Goal: Task Accomplishment & Management: Use online tool/utility

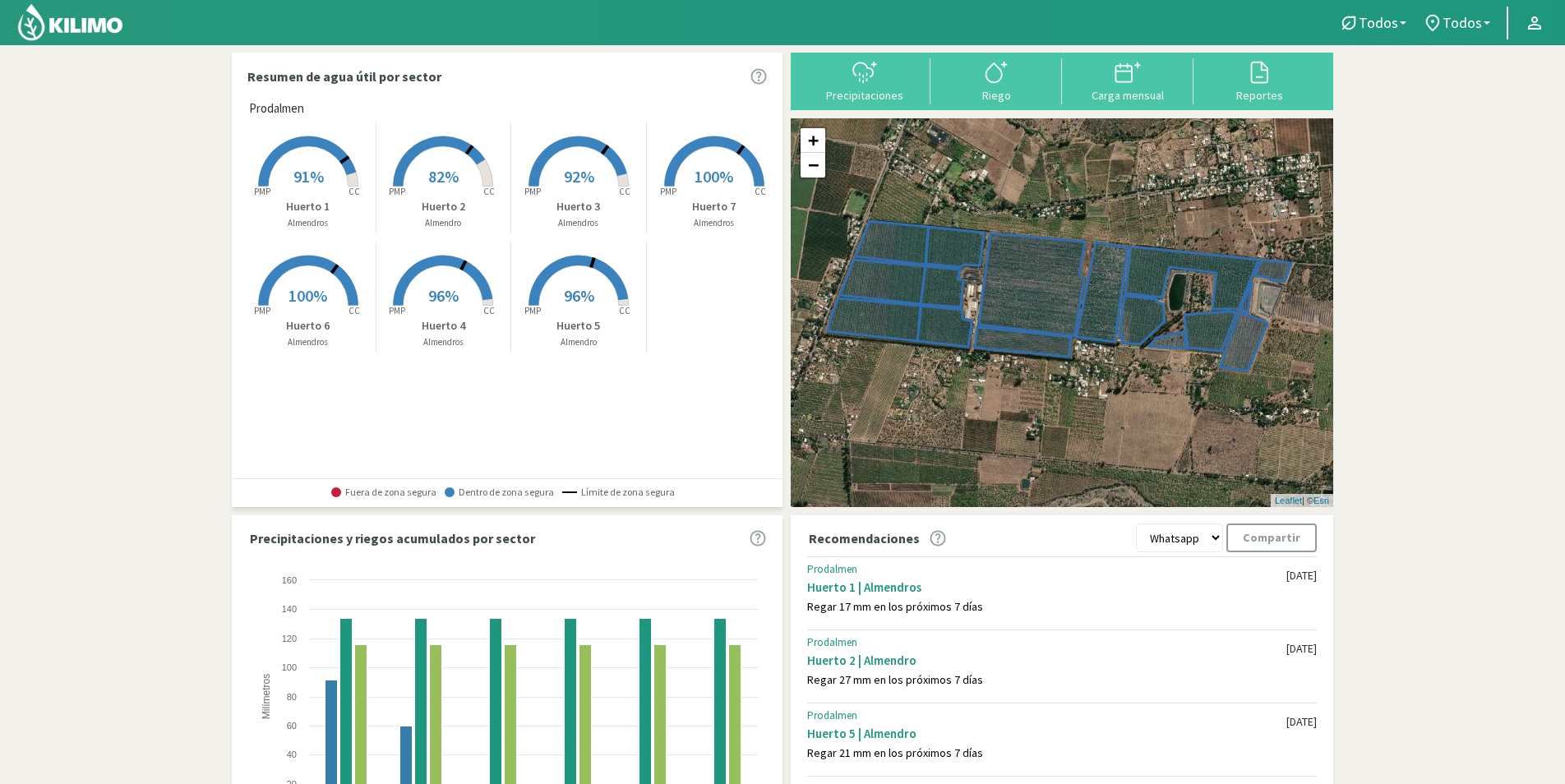
click at [93, 33] on img at bounding box center [70, 22] width 108 height 39
click at [1118, 109] on div "Precipitaciones Riego Carga mensual Reportes" at bounding box center [1061, 81] width 542 height 58
click at [1118, 103] on div "Carga mensual" at bounding box center [1127, 81] width 132 height 46
click at [1118, 94] on div "Carga mensual" at bounding box center [1127, 95] width 121 height 12
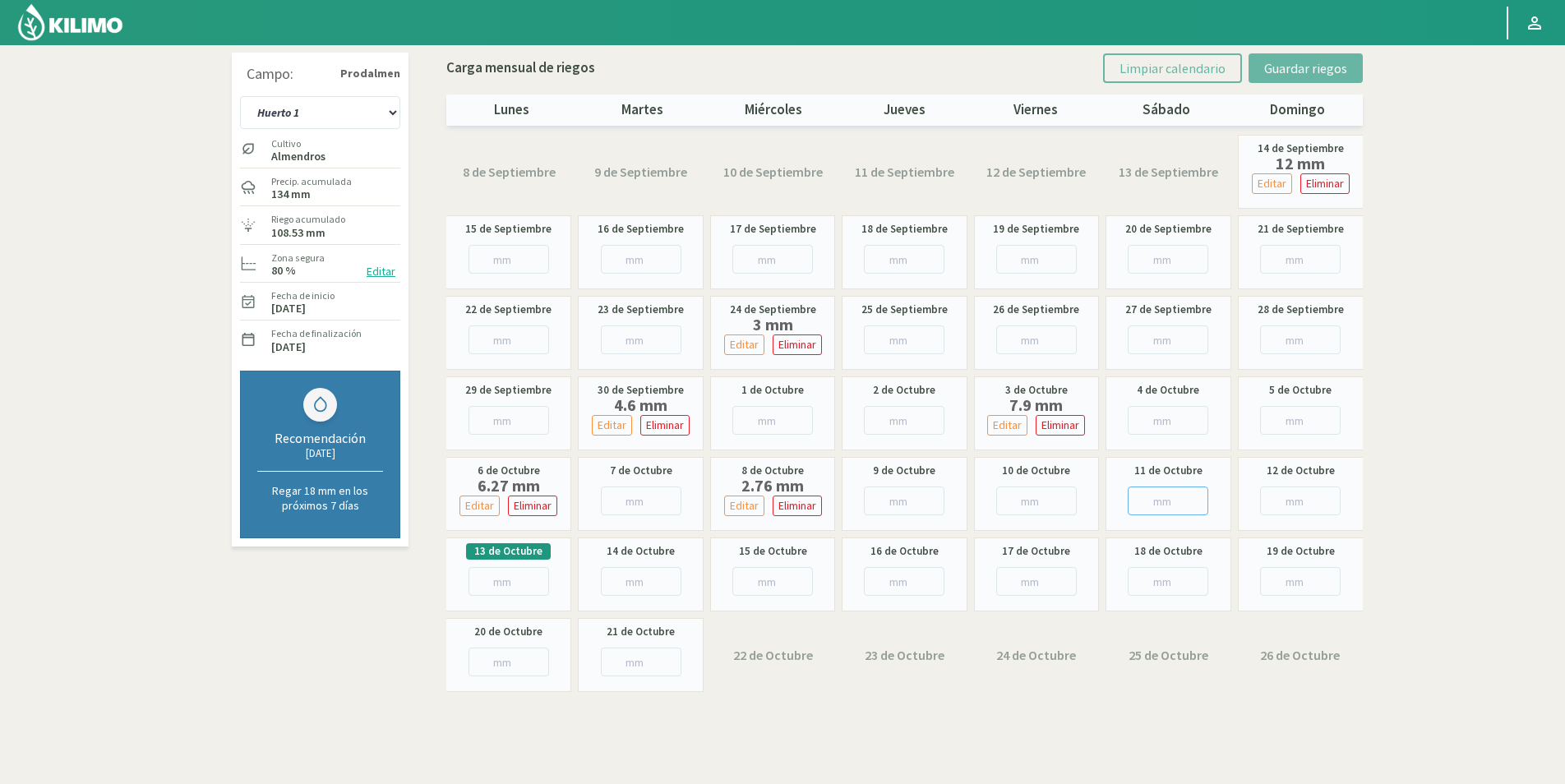
click at [1144, 503] on input "number" at bounding box center [1168, 501] width 80 height 28
type input "8"
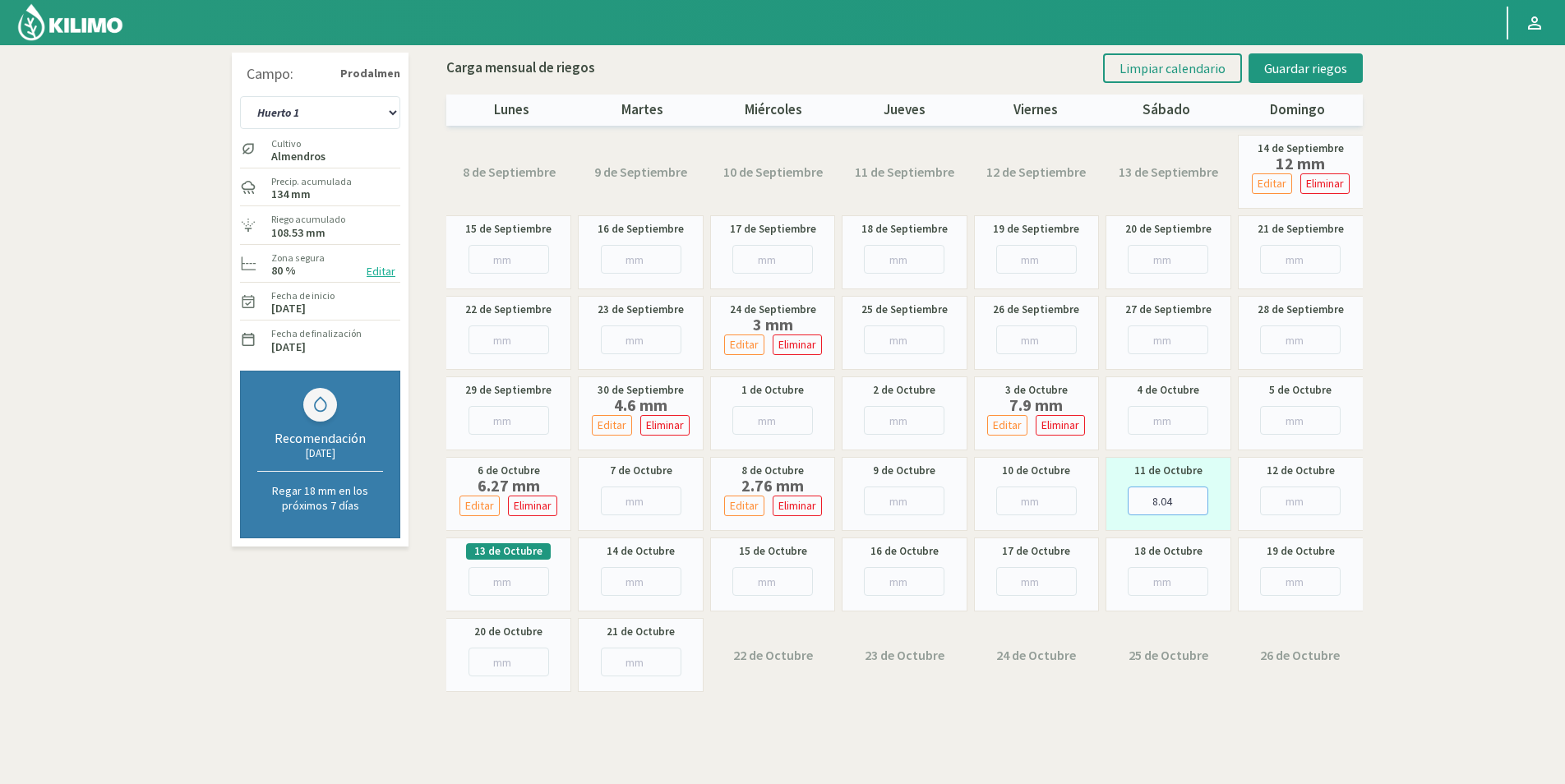
type input "8.04"
click at [1280, 498] on input "number" at bounding box center [1300, 501] width 80 height 28
type input "1"
type input "1.2"
click at [1325, 65] on span "Guardar riegos" at bounding box center [1305, 69] width 83 height 17
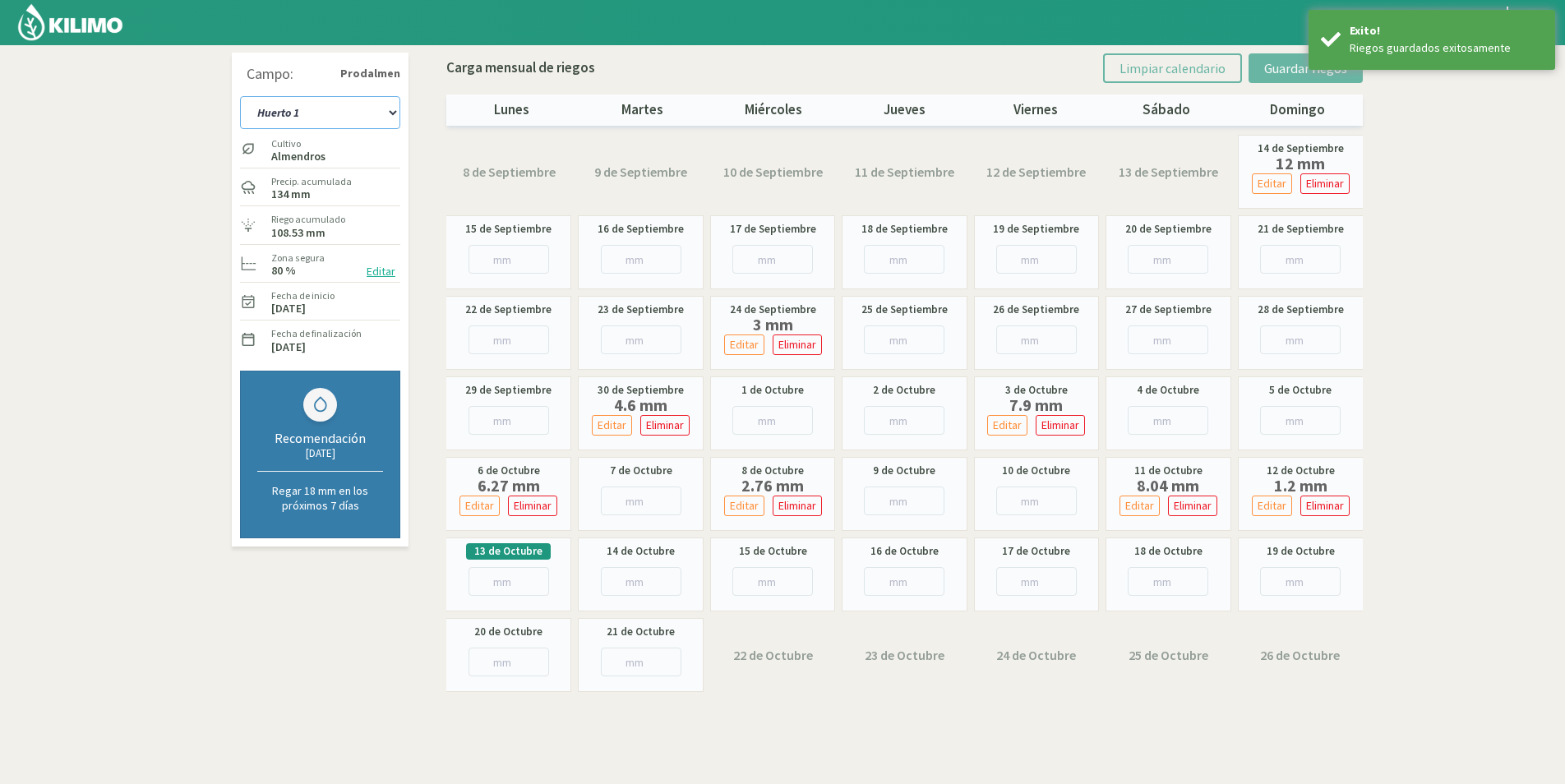
click at [382, 108] on select "Huerto 1 Huerto 2 Huerto 3 Huerto 4 Huerto 5 Huerto 6 Huerto 7" at bounding box center [319, 112] width 160 height 33
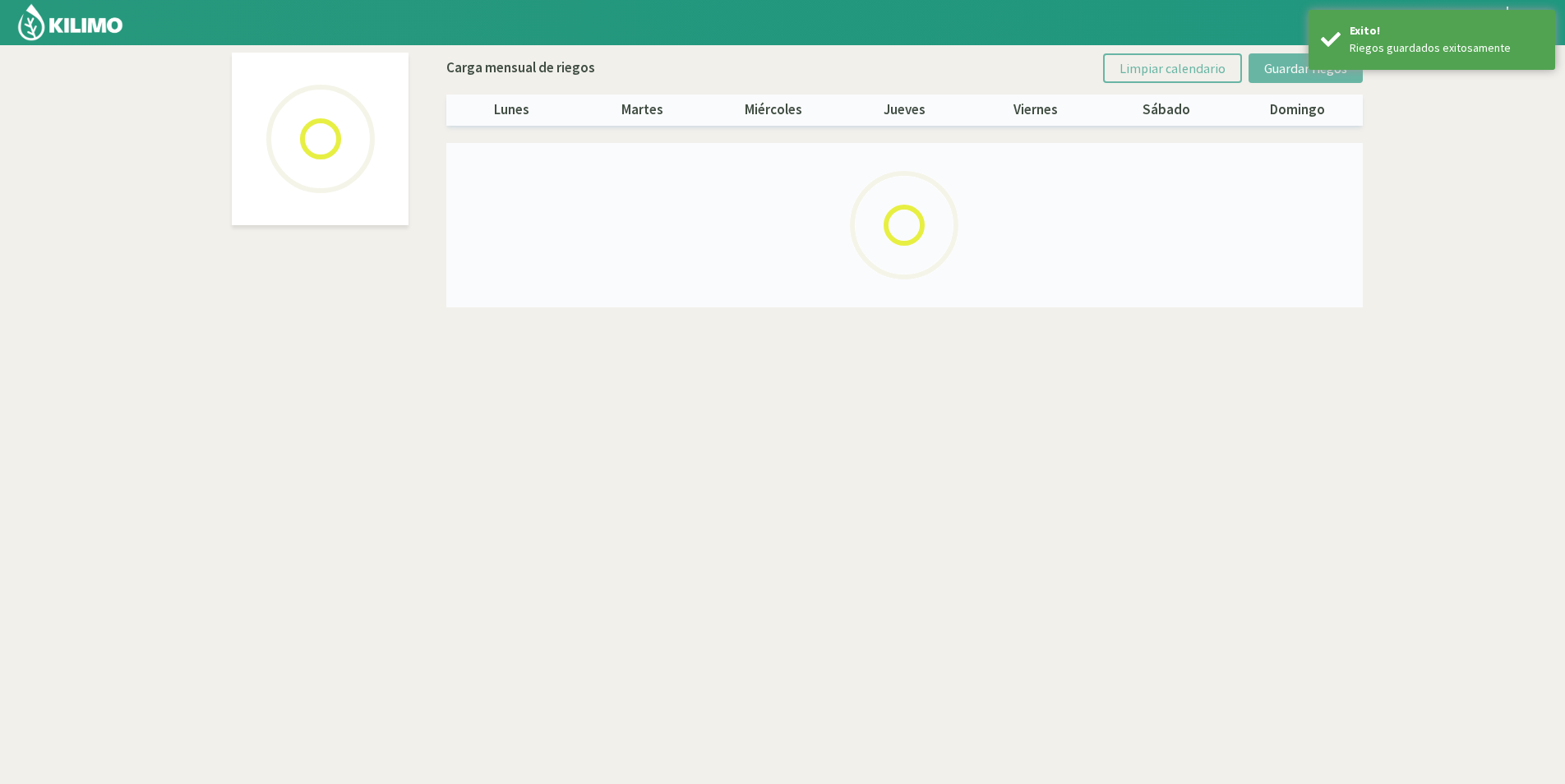
select select "1: Object"
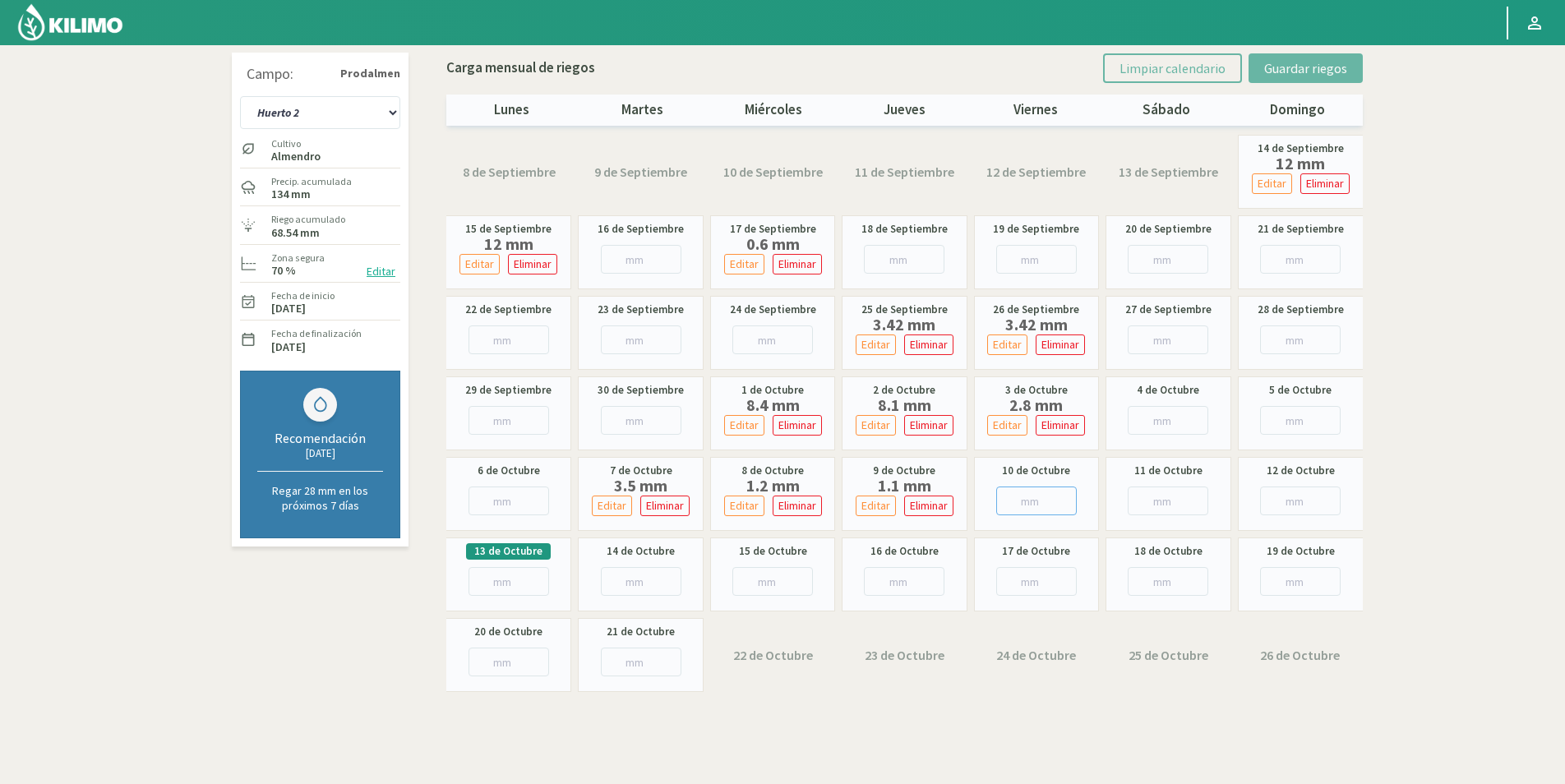
click at [1007, 489] on input "number" at bounding box center [1036, 501] width 80 height 28
type input "1"
type input "1.4"
click at [1161, 502] on input "number" at bounding box center [1168, 501] width 80 height 28
type input "1"
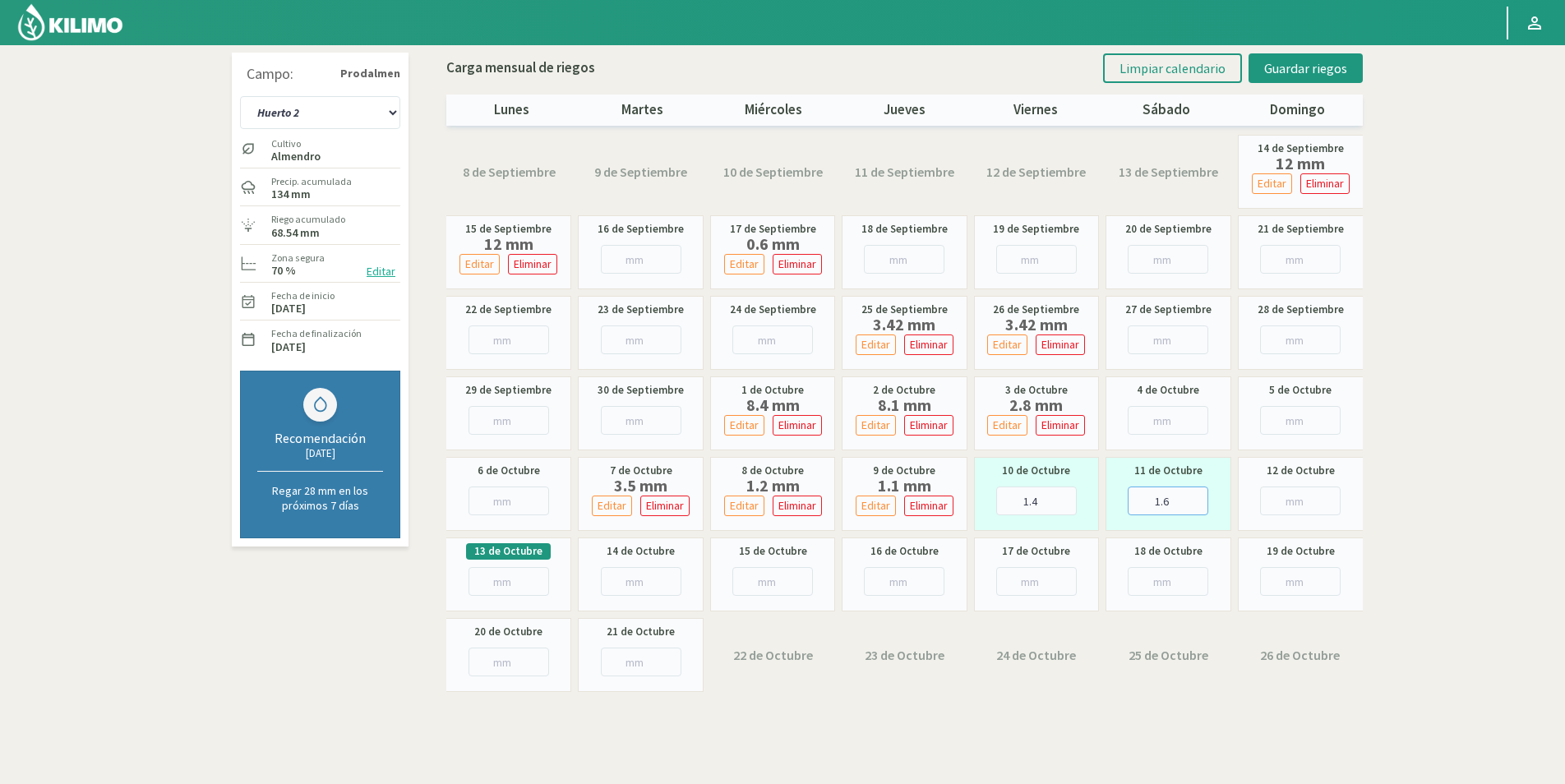
type input "1.6"
click at [1296, 63] on span "Guardar riegos" at bounding box center [1305, 69] width 83 height 17
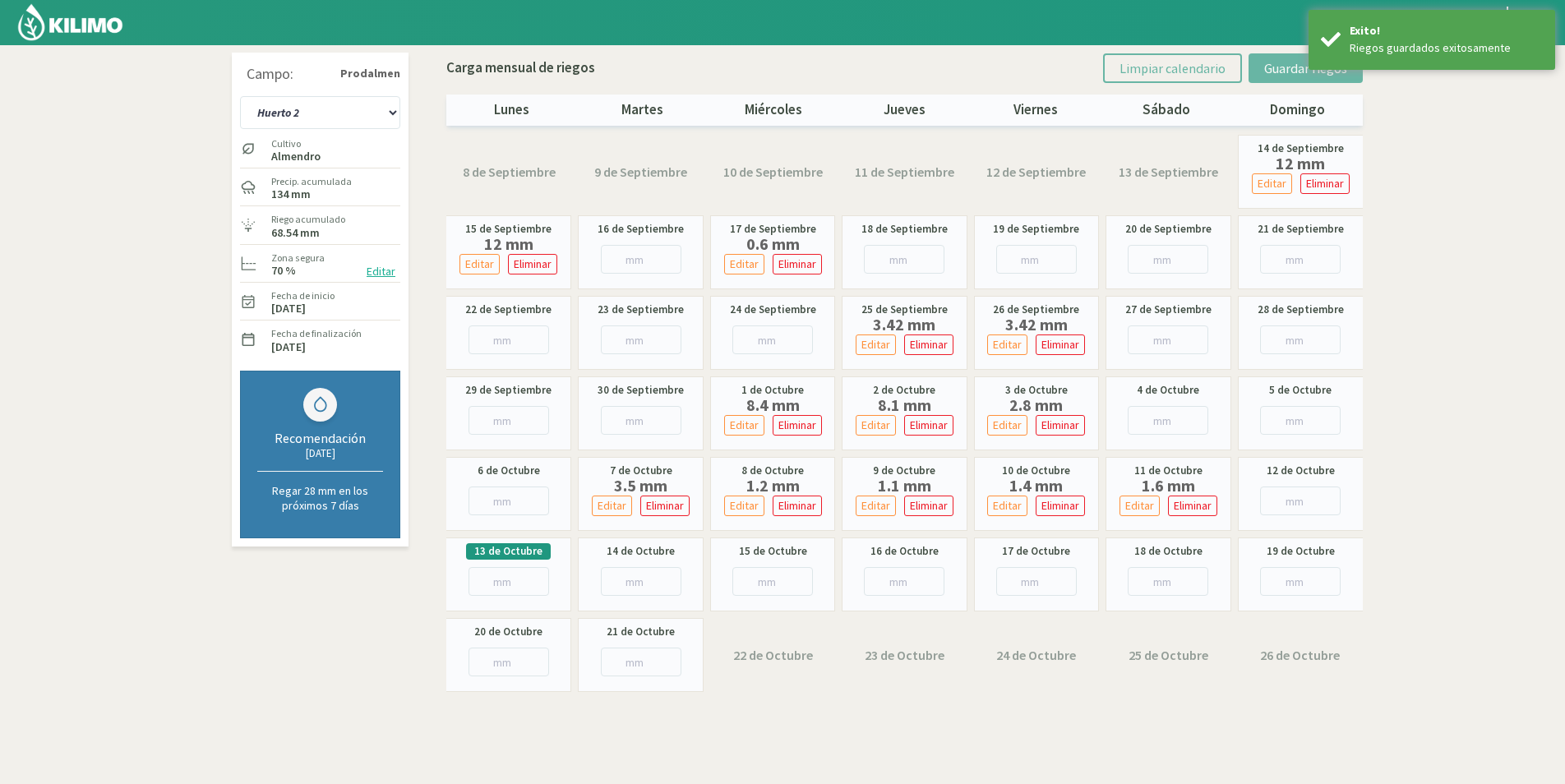
click at [405, 113] on div "Campo: Prodalmen Huerto 1 Huerto 2 Huerto 3 Huerto 4 Huerto 5 Huerto 6 Huerto 7…" at bounding box center [320, 300] width 177 height 494
click at [364, 112] on select "Huerto 1 Huerto 2 Huerto 3 Huerto 4 Huerto 5 Huerto 6 Huerto 7" at bounding box center [319, 112] width 160 height 33
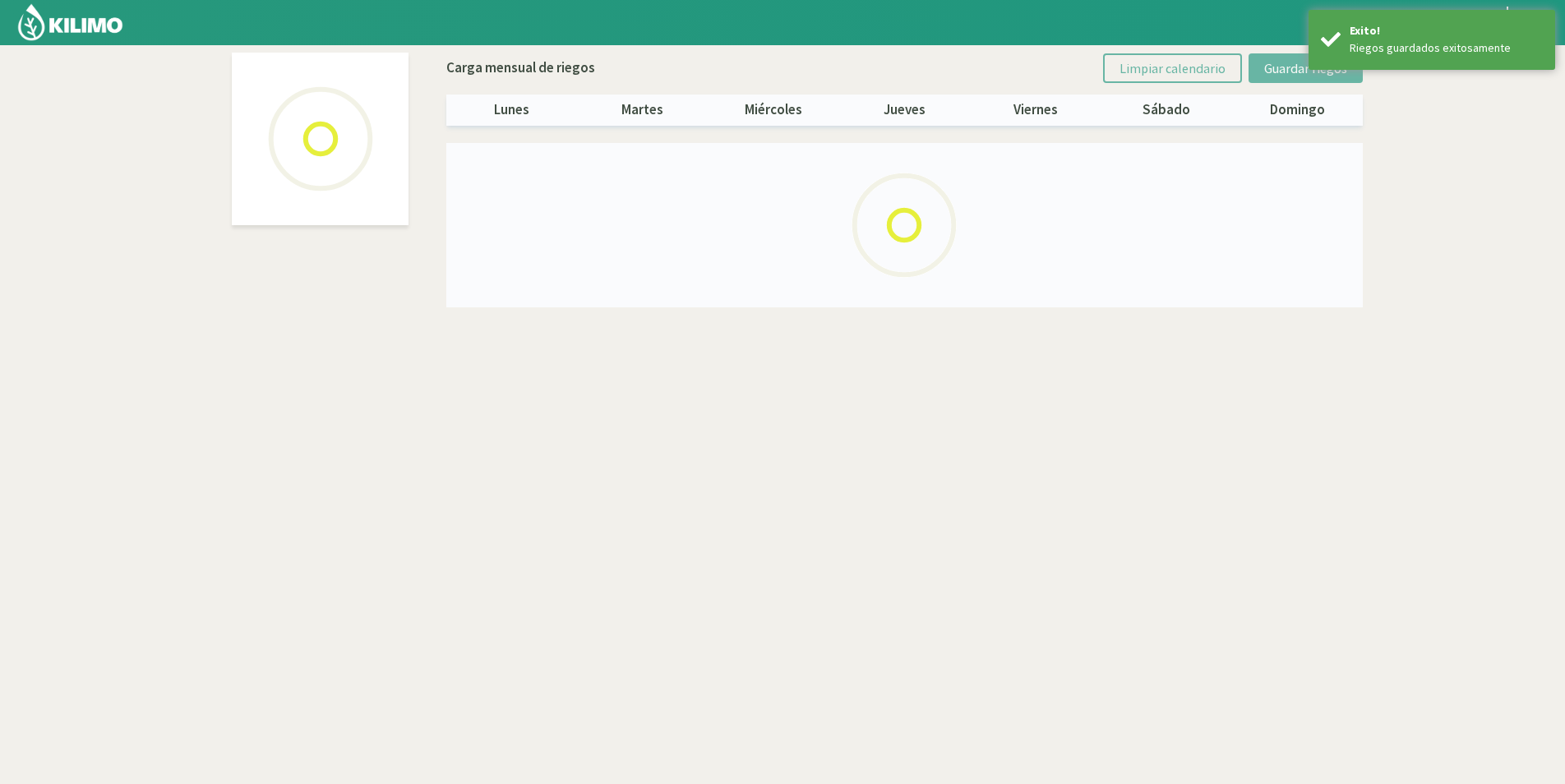
select select "2: Object"
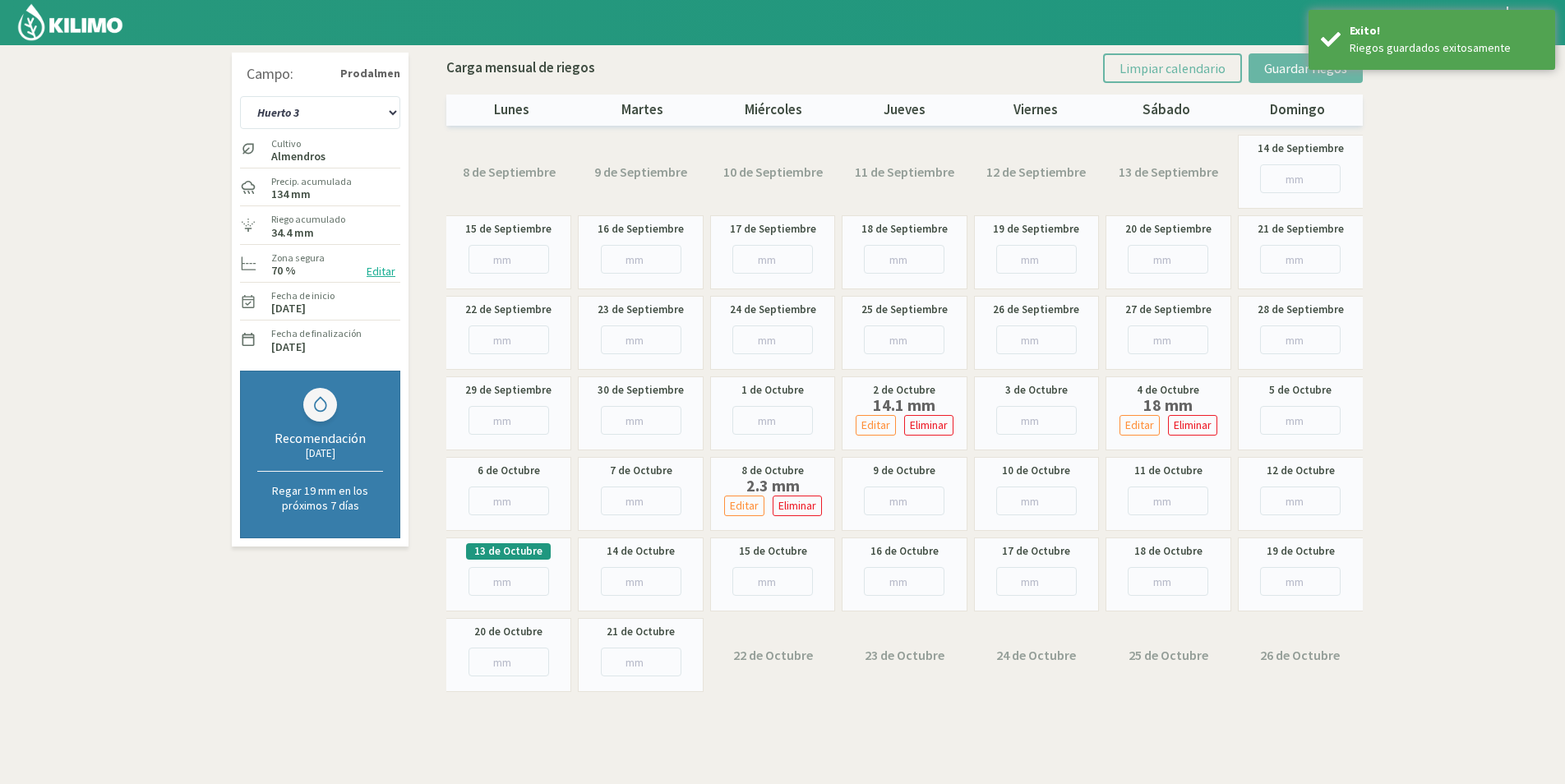
click at [982, 493] on div "10 de Octubre" at bounding box center [1036, 493] width 125 height 74
click at [997, 497] on input "number" at bounding box center [1036, 501] width 80 height 28
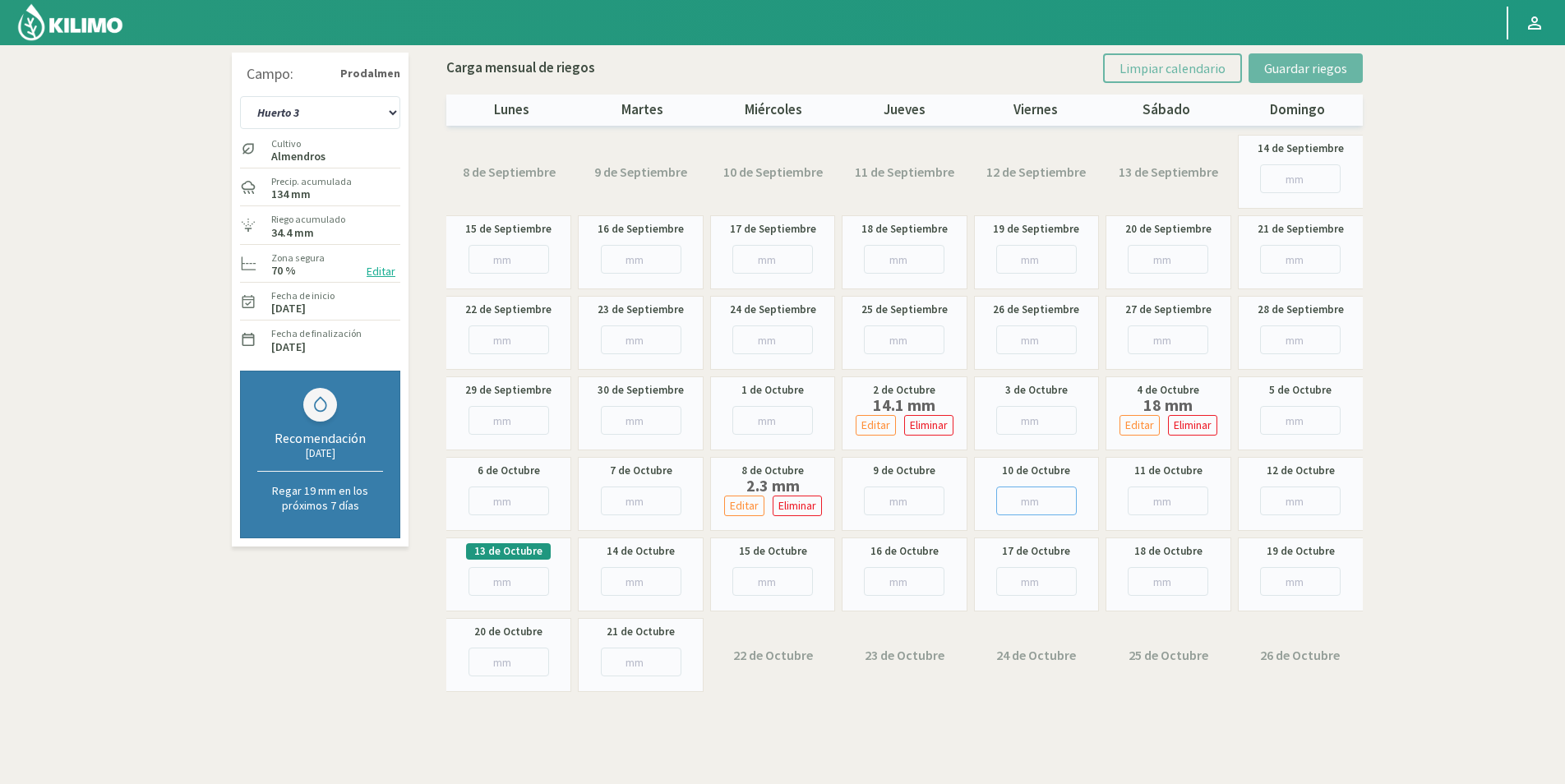
type input "4"
type input "4.54"
click at [1158, 496] on input "number" at bounding box center [1168, 501] width 80 height 28
type input "1"
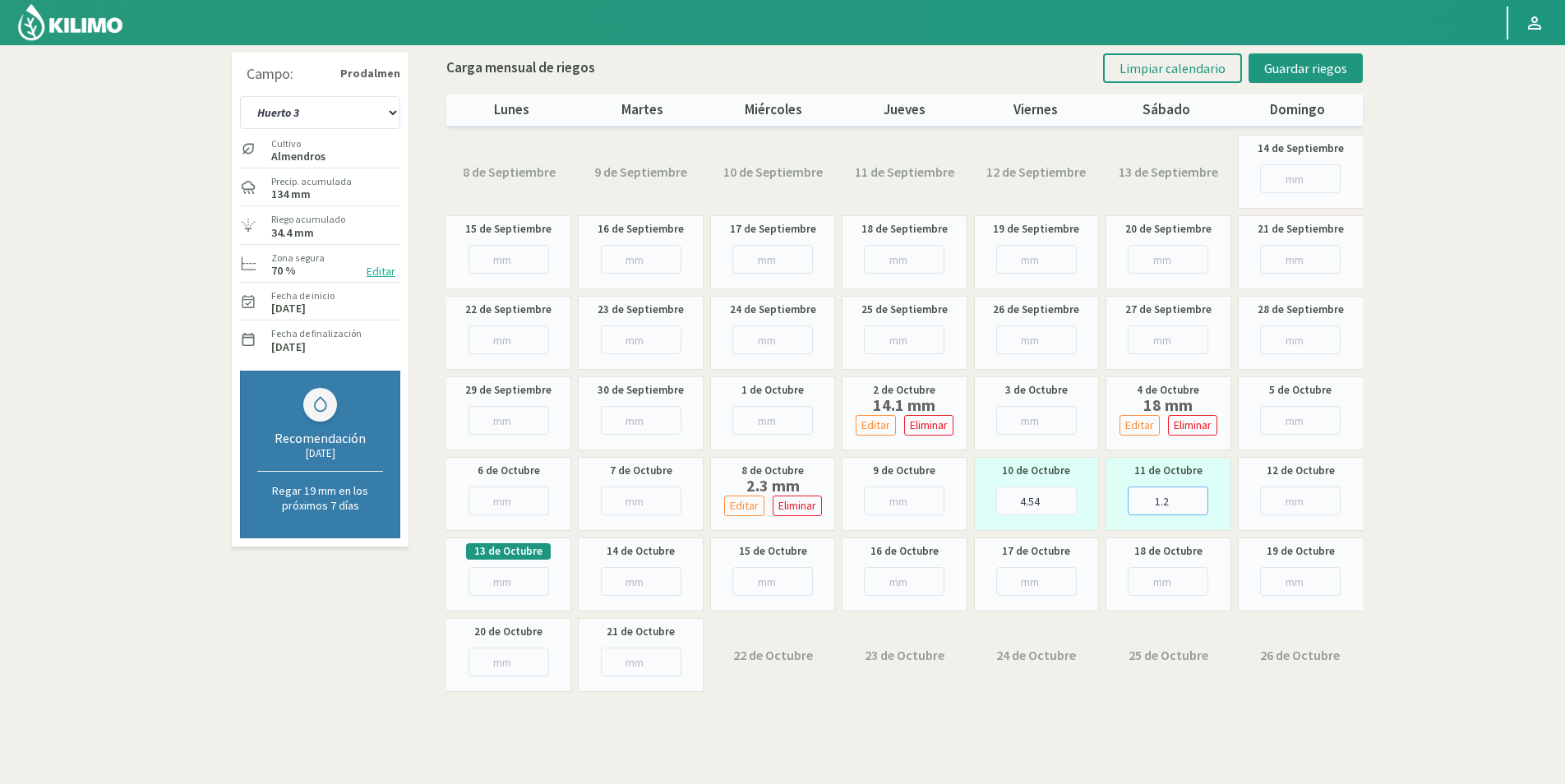
type input "1.2"
click at [1278, 494] on input "number" at bounding box center [1300, 501] width 80 height 28
type input "2"
type input "2.3"
click at [1338, 77] on button "Guardar riegos" at bounding box center [1305, 68] width 114 height 29
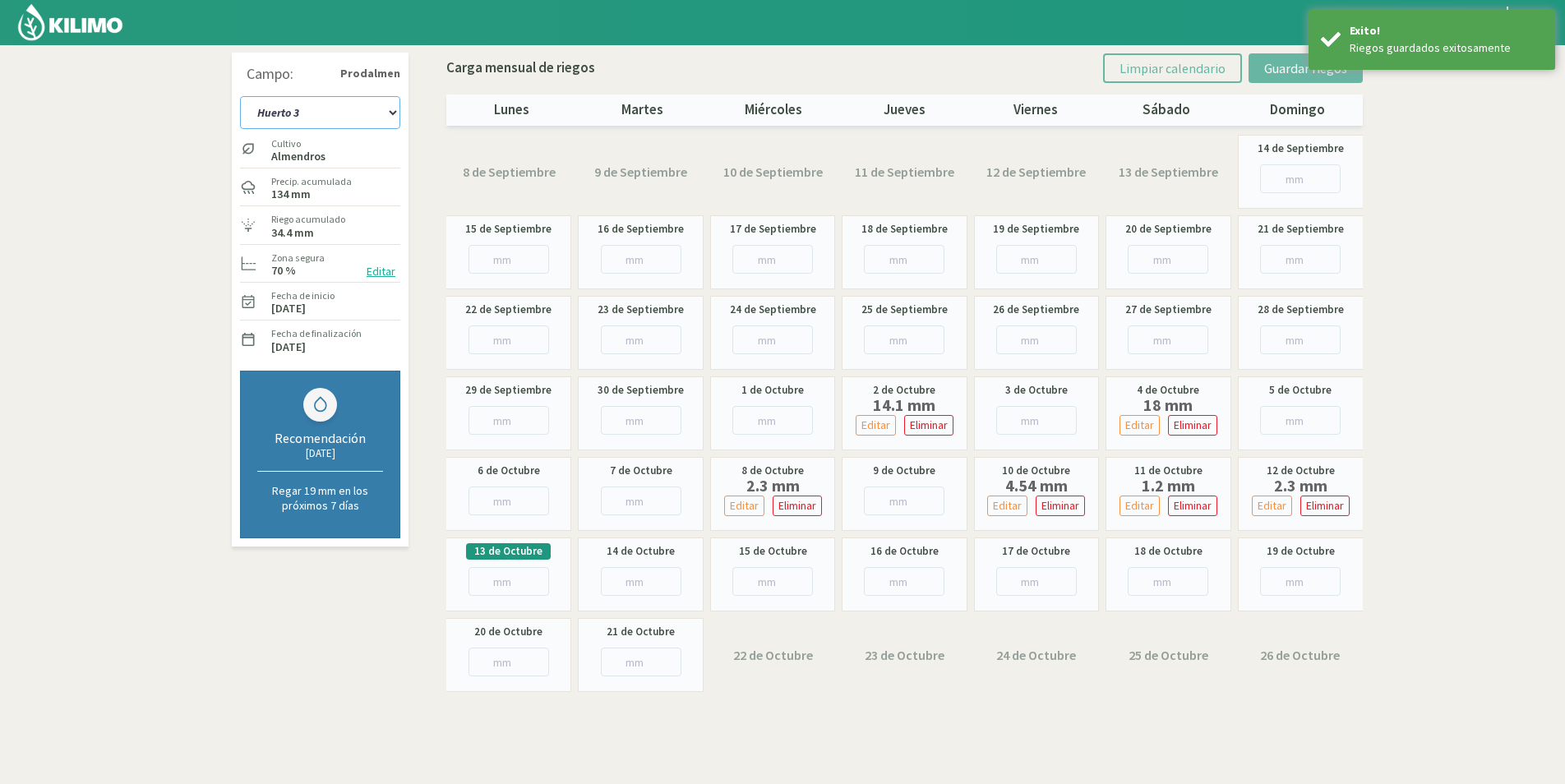
click at [360, 121] on select "Huerto 1 Huerto 2 Huerto 3 Huerto 4 Huerto 5 Huerto 6 Huerto 7" at bounding box center [319, 112] width 160 height 33
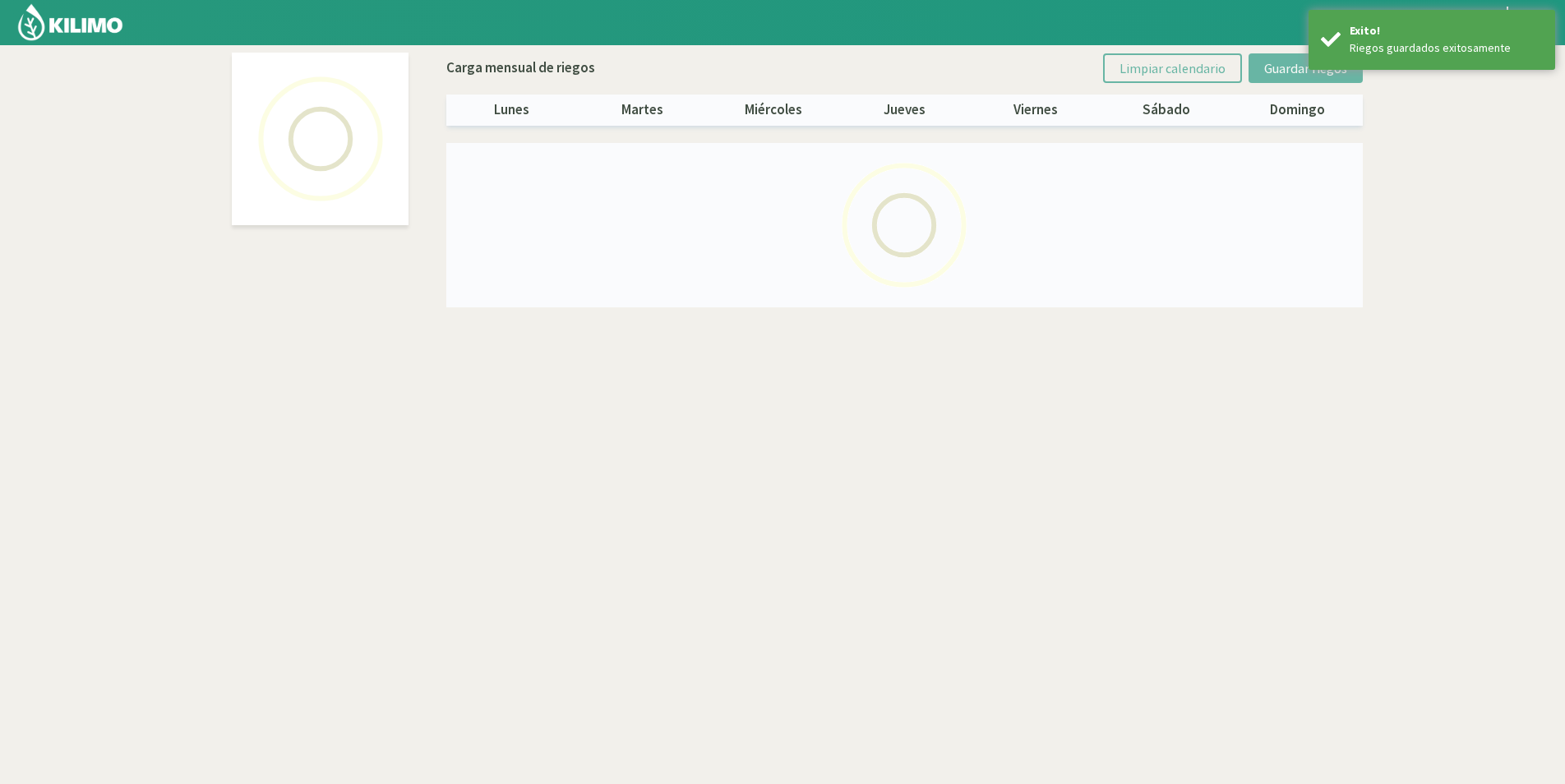
select select "3: Object"
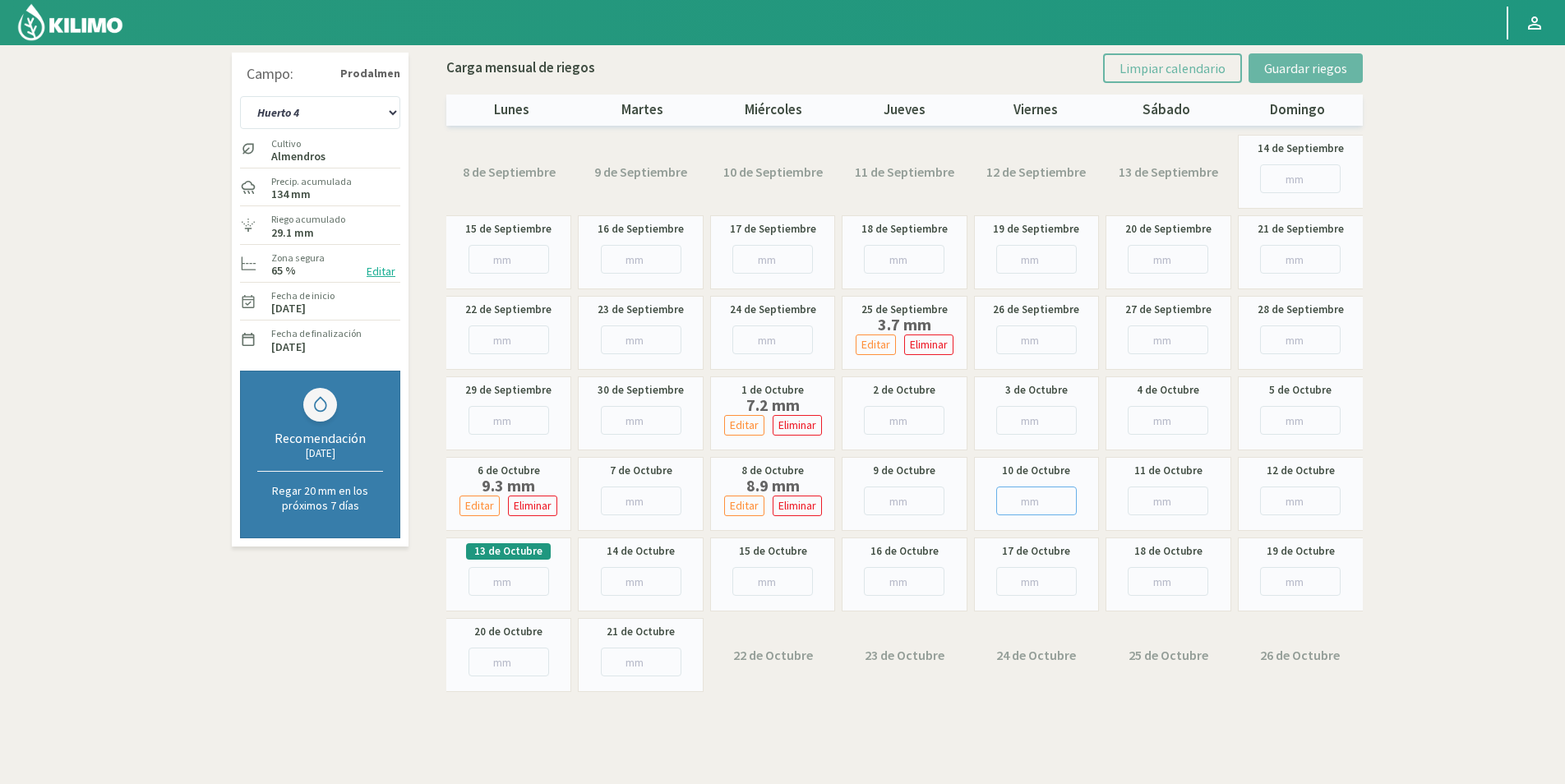
click at [1029, 499] on input "number" at bounding box center [1036, 501] width 80 height 28
type input "8"
type input "8.2"
click at [1167, 496] on input "number" at bounding box center [1168, 501] width 80 height 28
click at [1276, 496] on input "number" at bounding box center [1300, 501] width 80 height 28
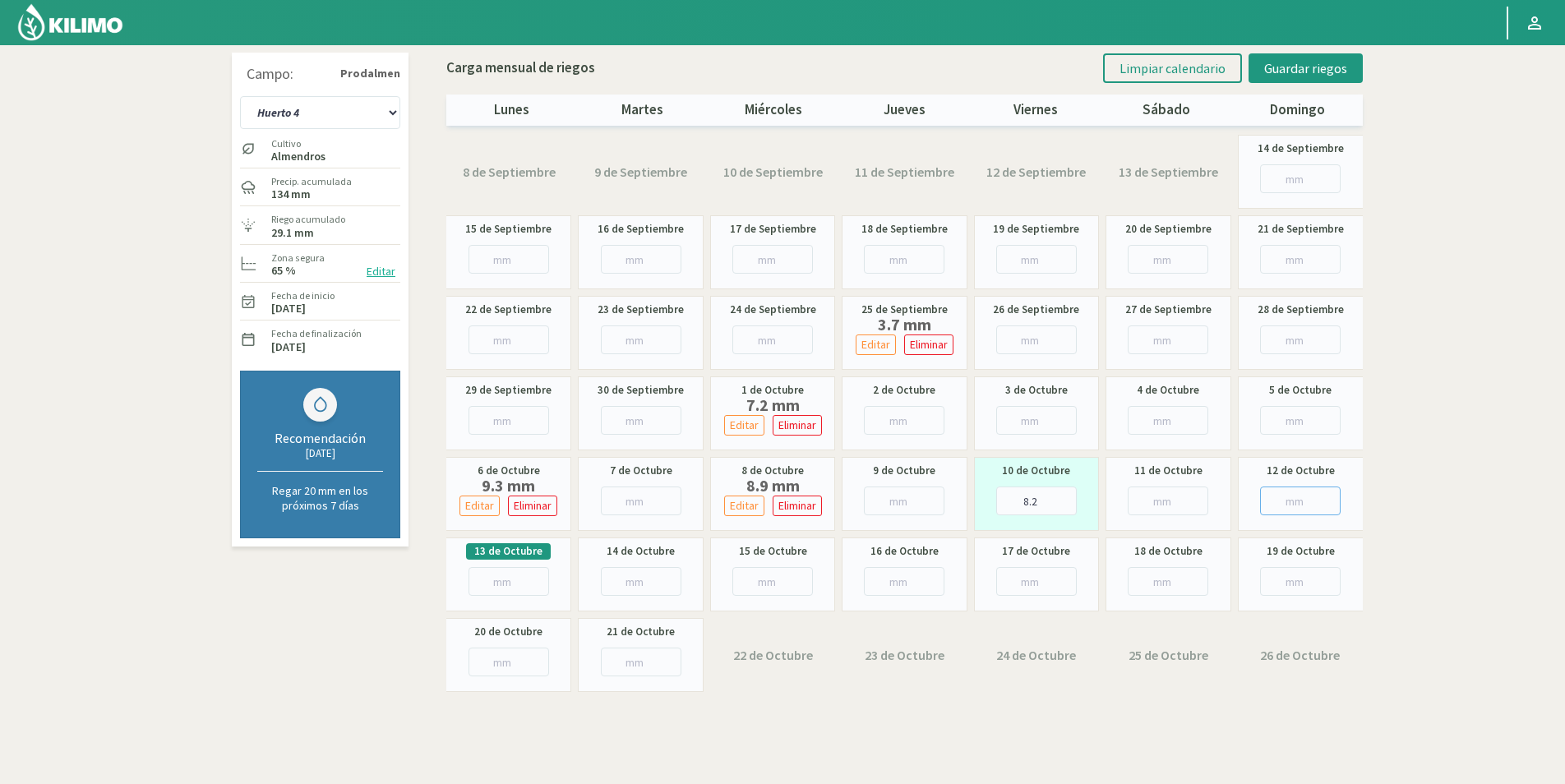
type input "7"
type input "7.1"
click at [1353, 64] on button "Guardar riegos" at bounding box center [1305, 68] width 114 height 29
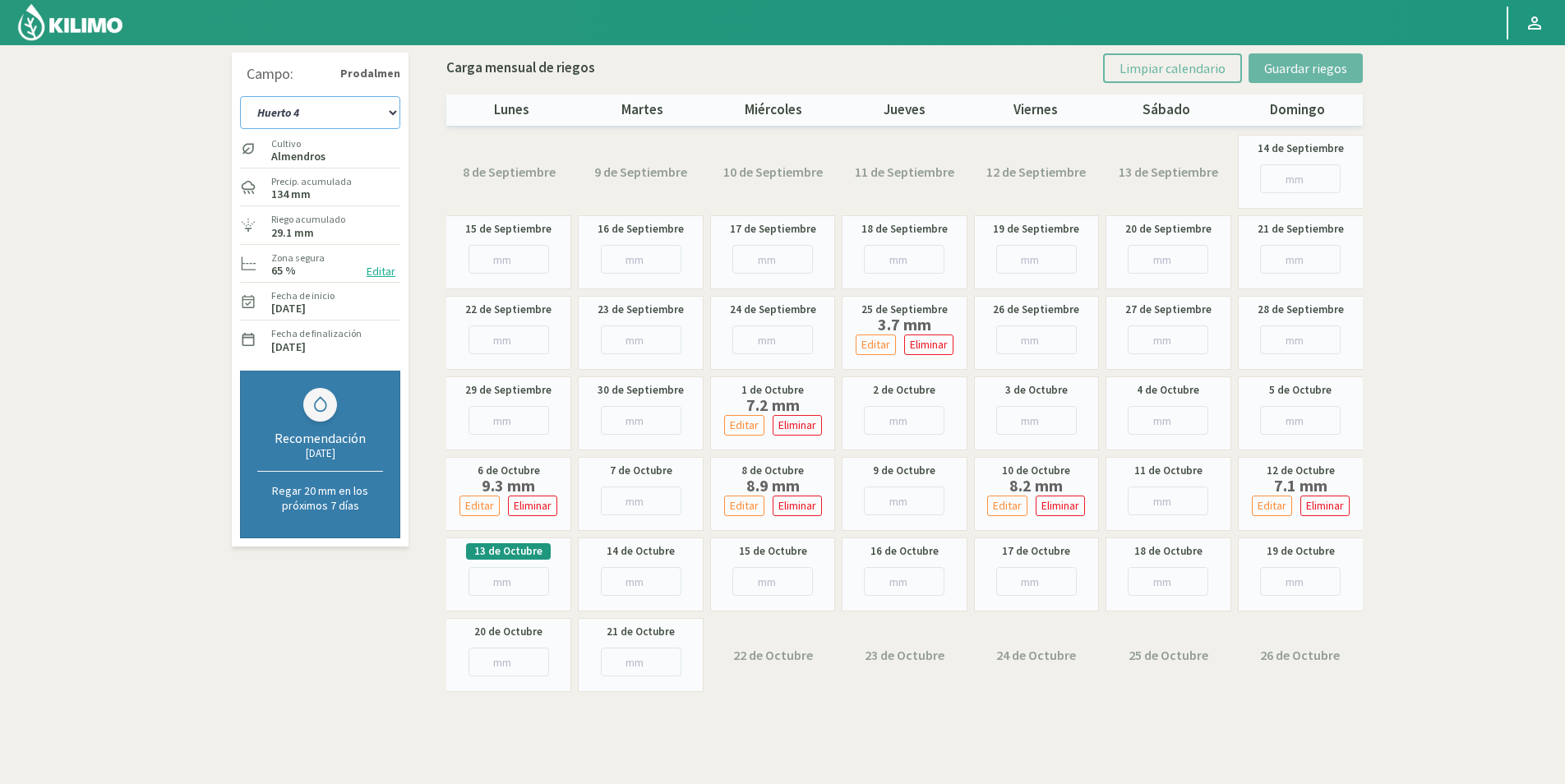
click at [390, 122] on select "Huerto 1 Huerto 2 Huerto 3 Huerto 4 Huerto 5 Huerto 6 Huerto 7" at bounding box center [319, 112] width 160 height 33
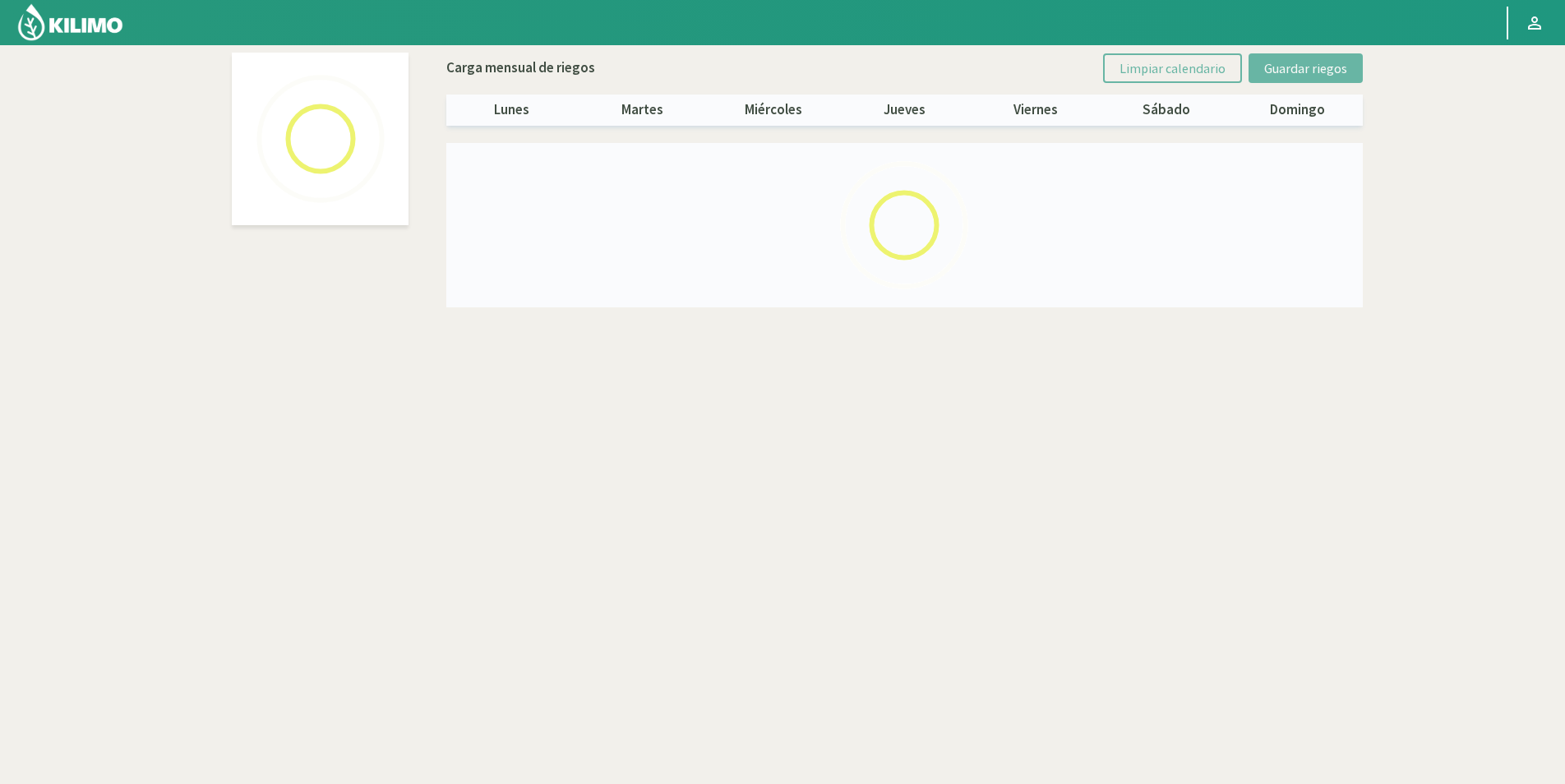
select select "4: Object"
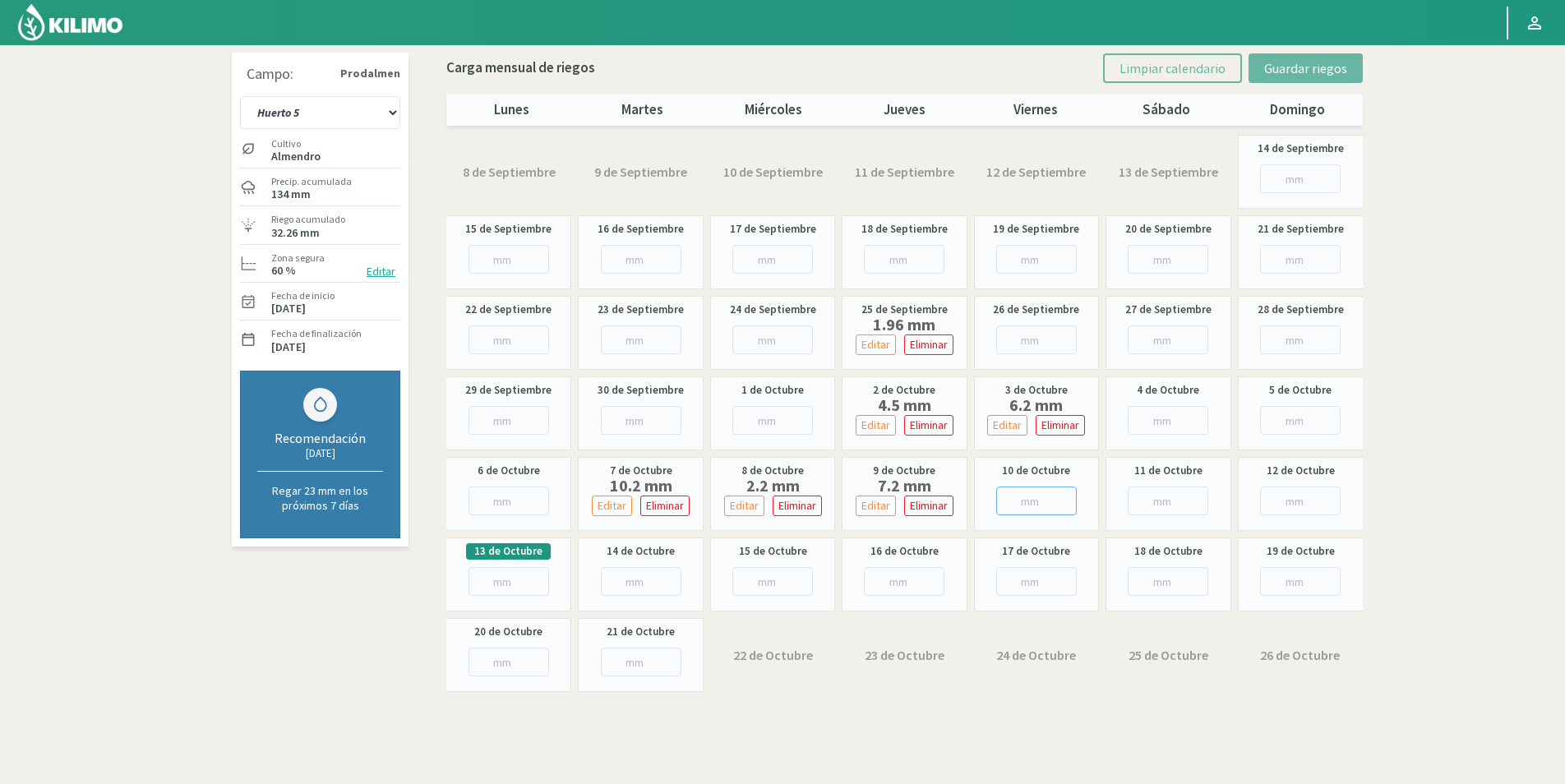
click at [1009, 496] on input "number" at bounding box center [1036, 501] width 80 height 28
type input "0"
type input "0.8"
click at [1141, 503] on input "number" at bounding box center [1168, 501] width 80 height 28
type input "7"
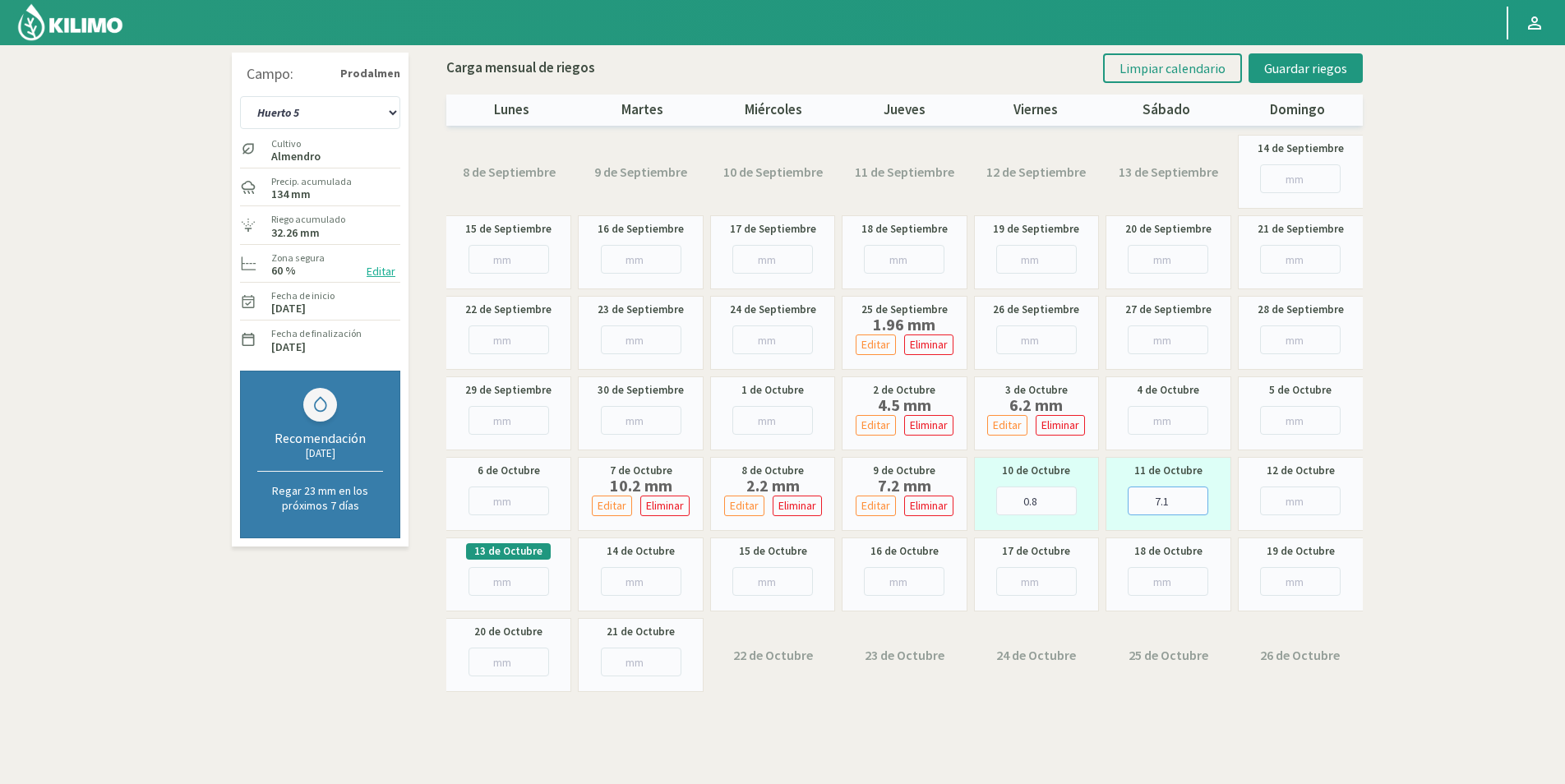
type input "7.1"
click at [1294, 501] on input "number" at bounding box center [1300, 501] width 80 height 28
click at [1285, 70] on span "Guardar riegos" at bounding box center [1305, 69] width 83 height 17
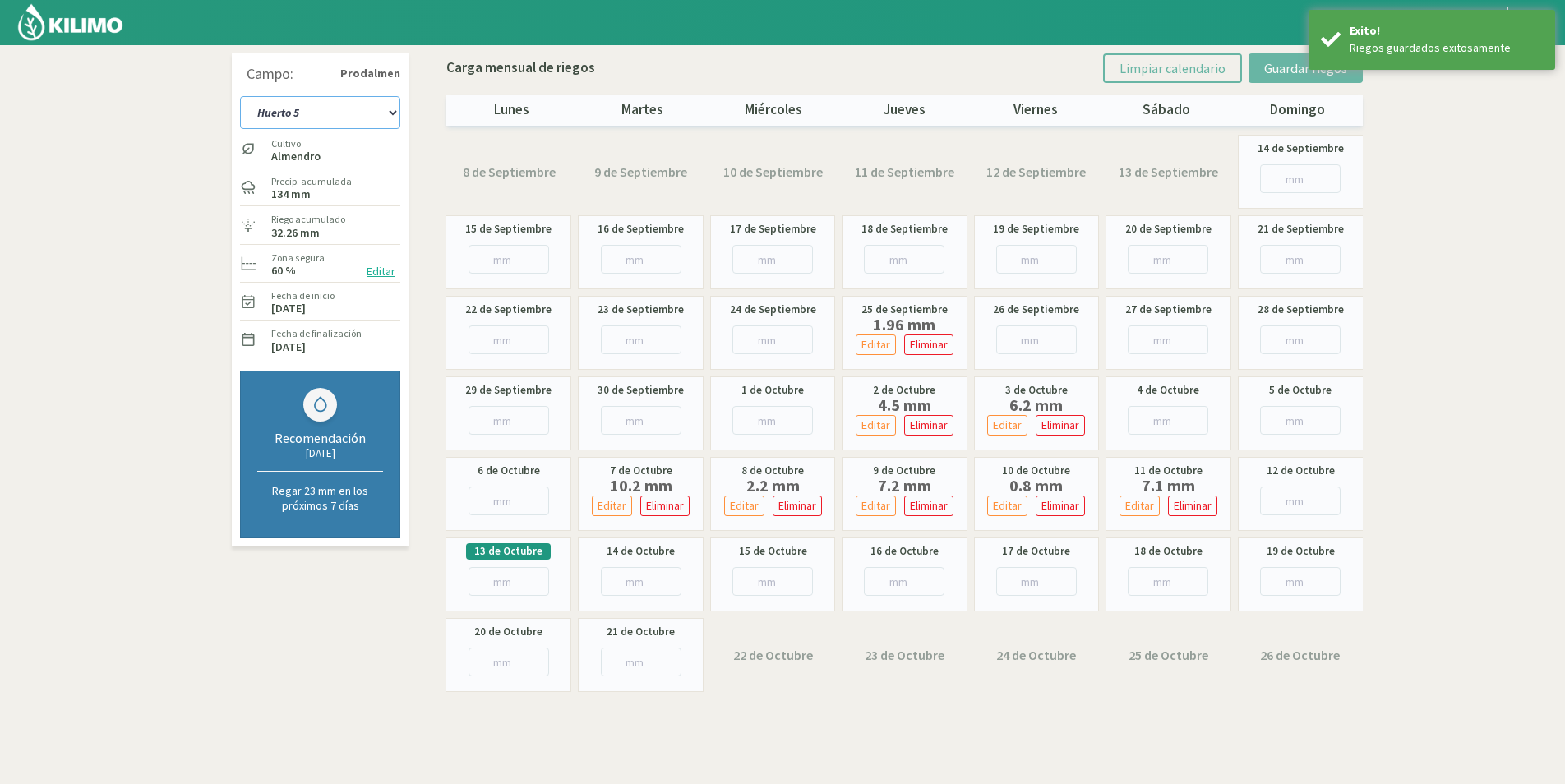
click at [361, 110] on select "Huerto 1 Huerto 2 Huerto 3 Huerto 4 Huerto 5 Huerto 6 Huerto 7" at bounding box center [319, 112] width 160 height 33
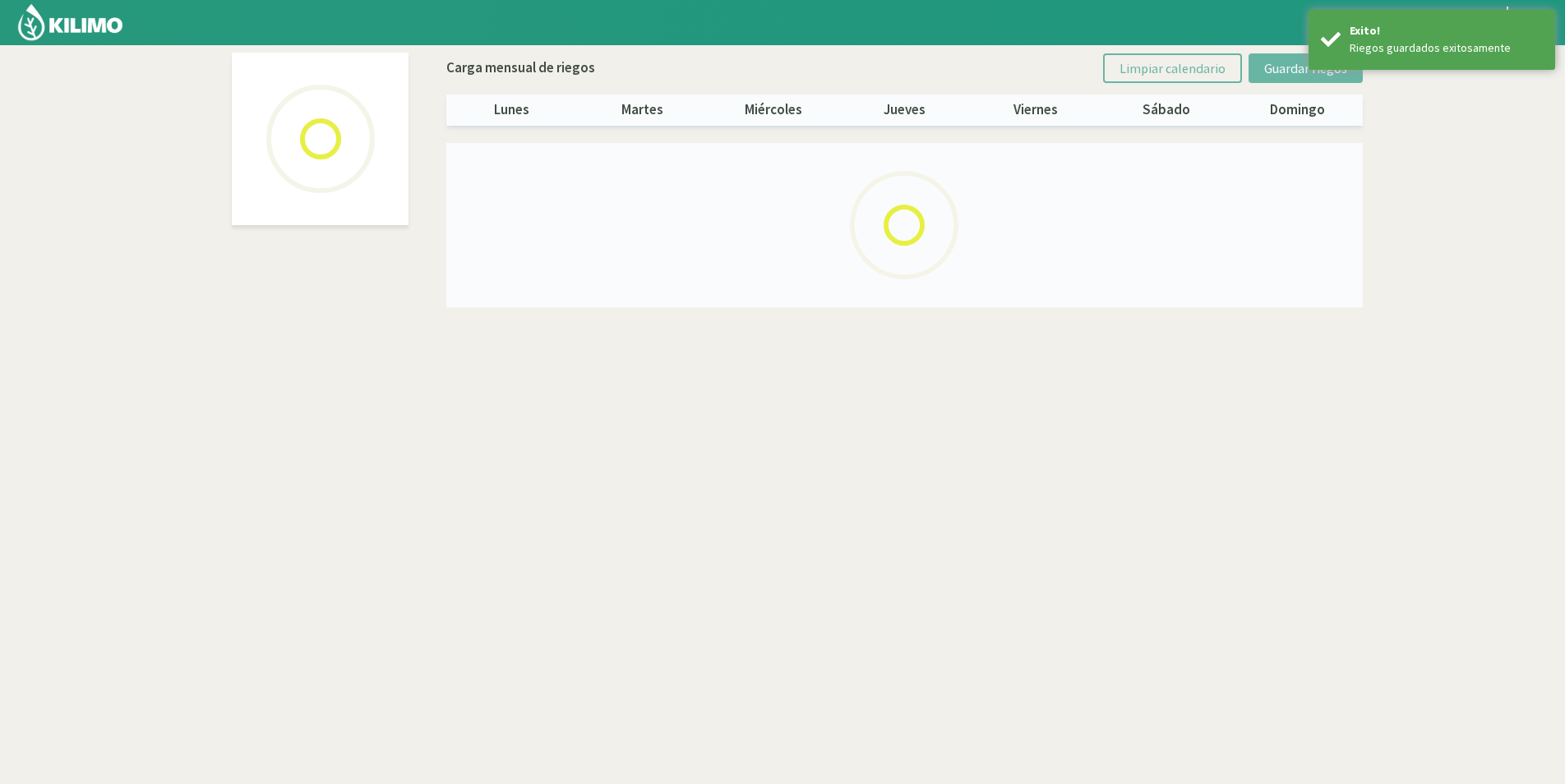
select select "5: Object"
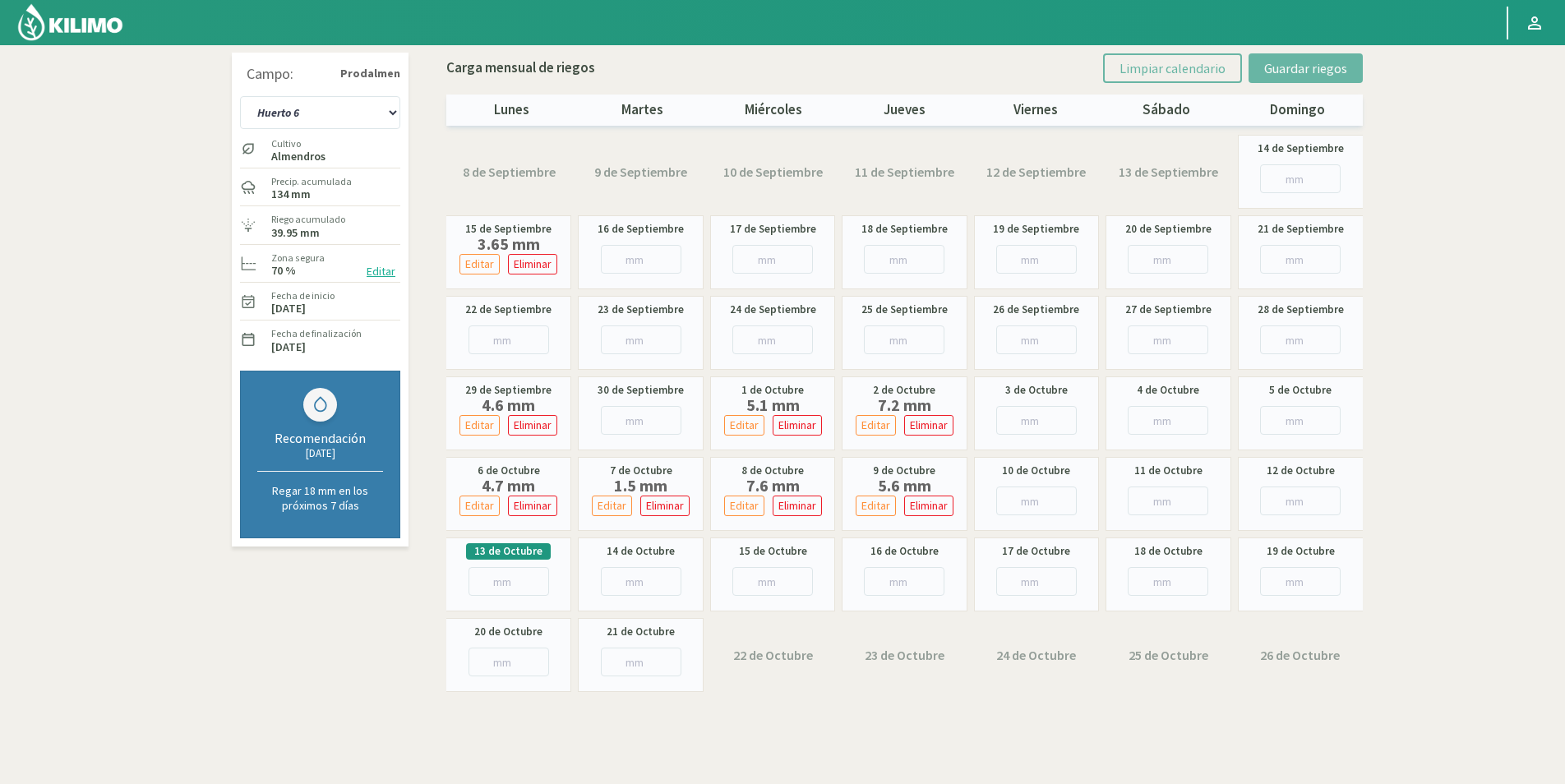
drag, startPoint x: 1145, startPoint y: 485, endPoint x: 1149, endPoint y: 503, distance: 18.4
click at [1146, 494] on div "11 de Octubre" at bounding box center [1167, 493] width 125 height 74
click at [1149, 503] on input "number" at bounding box center [1168, 501] width 80 height 28
type input "6"
type input "6.1"
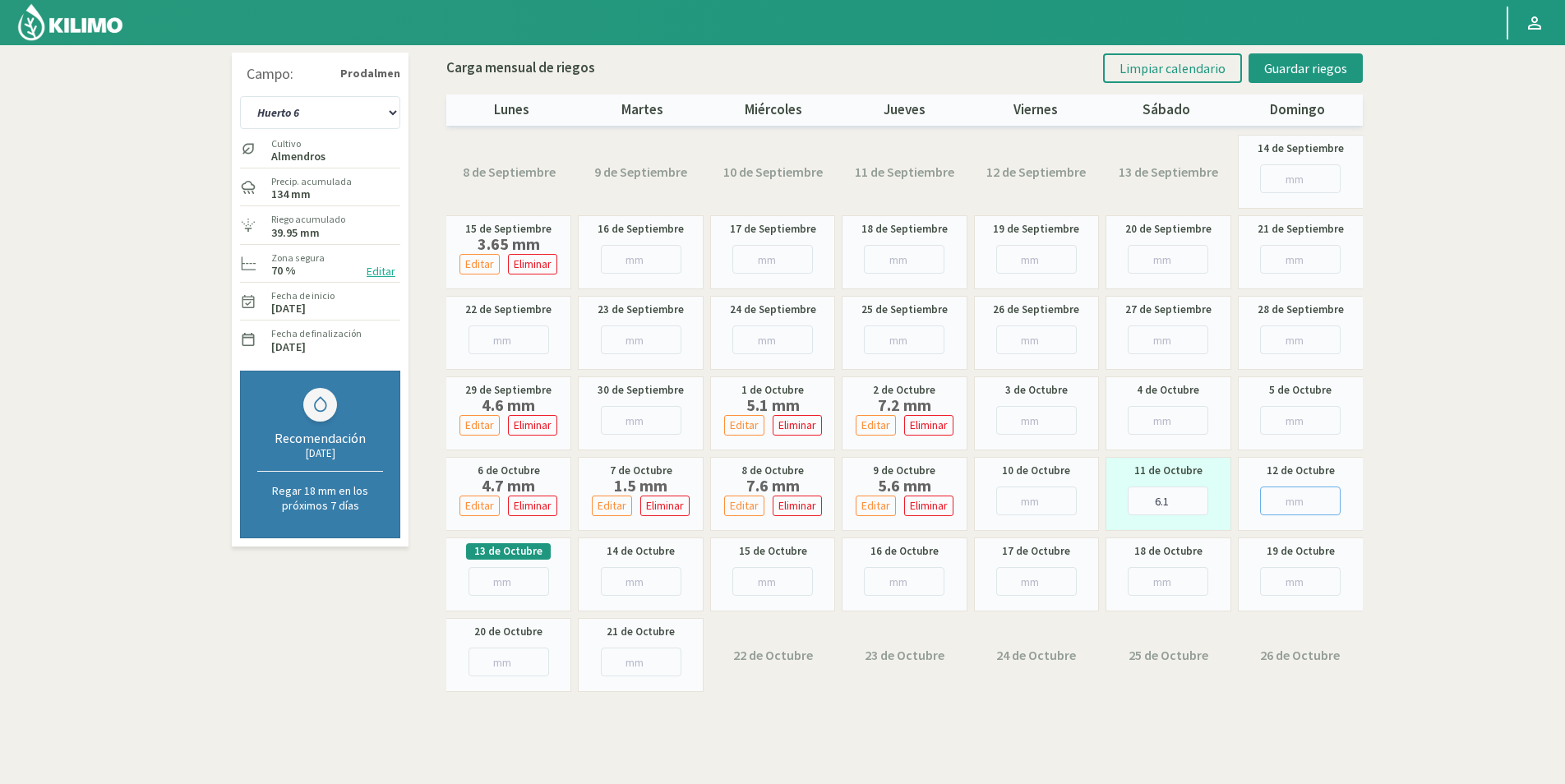
click at [1289, 501] on input "number" at bounding box center [1300, 501] width 80 height 28
type input "4"
type input "4.8"
click at [1295, 64] on span "Guardar riegos" at bounding box center [1305, 69] width 83 height 17
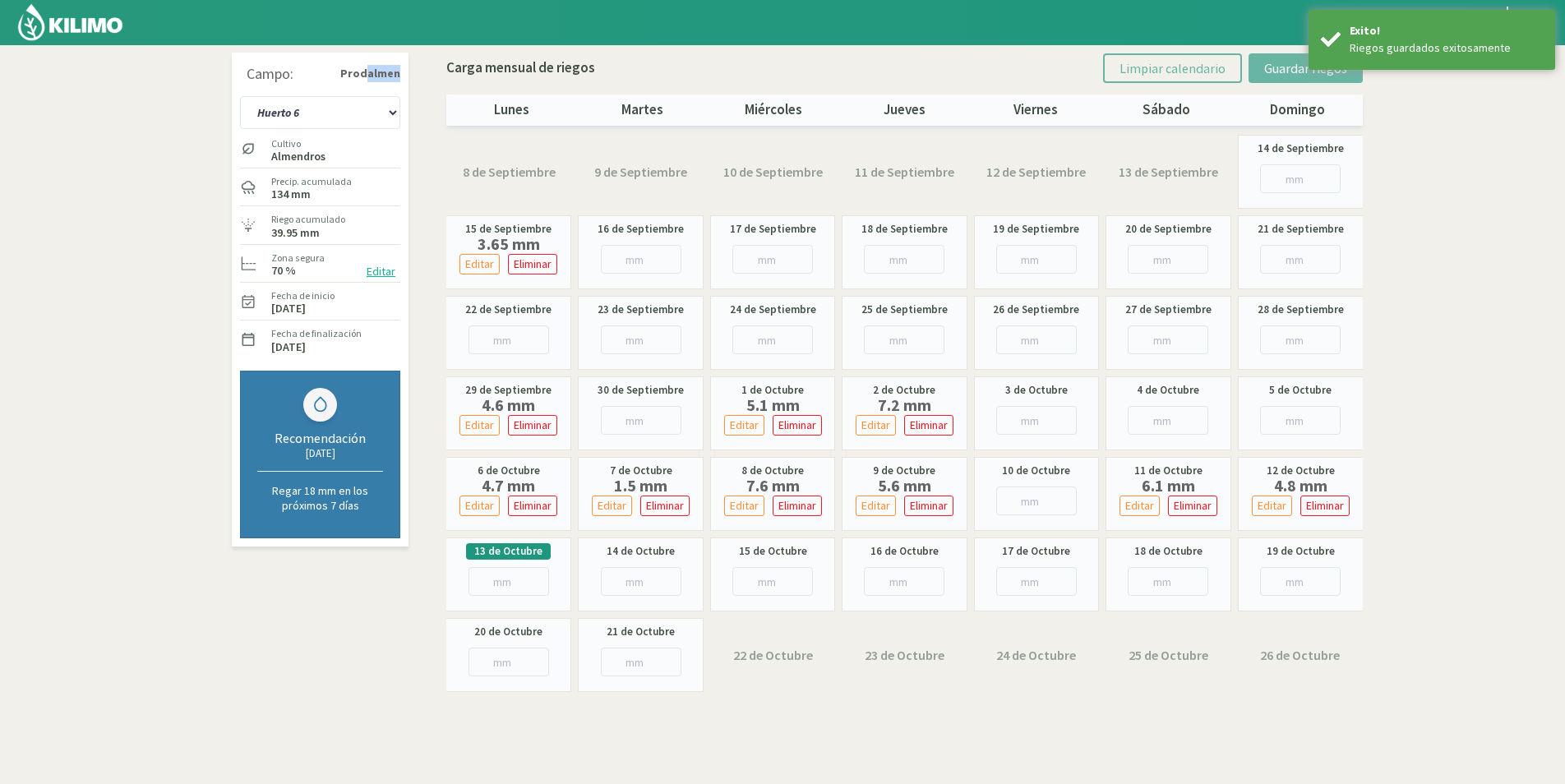
click at [365, 93] on div "Campo: Prodalmen Huerto 1 Huerto 2 Huerto 3 Huerto 4 Huerto 5 Huerto 6 Huerto 7…" at bounding box center [319, 214] width 160 height 314
drag, startPoint x: 365, startPoint y: 93, endPoint x: 364, endPoint y: 102, distance: 9.1
click at [364, 102] on select "Huerto 1 Huerto 2 Huerto 3 Huerto 4 Huerto 5 Huerto 6 Huerto 7" at bounding box center [319, 112] width 160 height 33
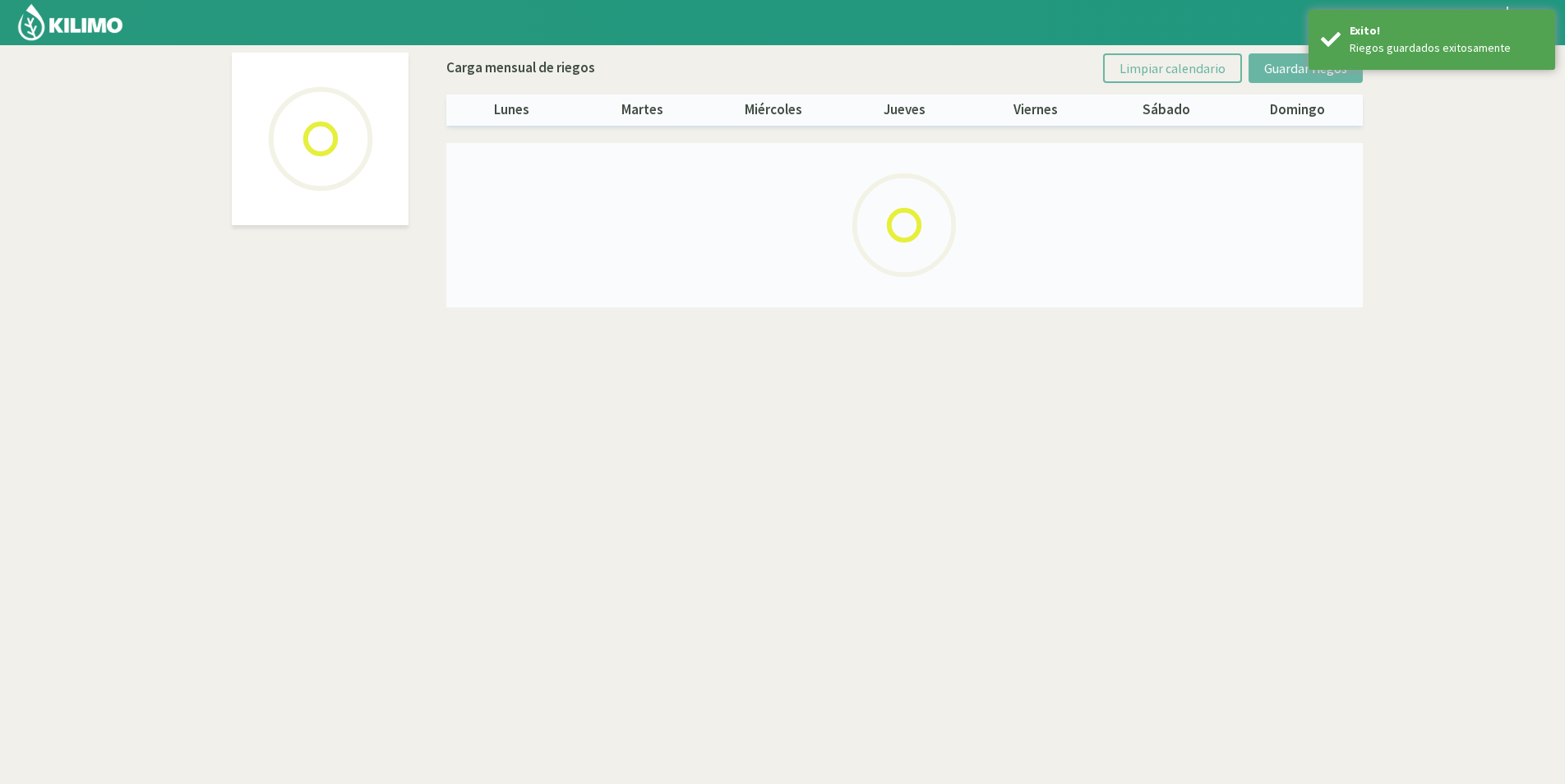
select select "6: Object"
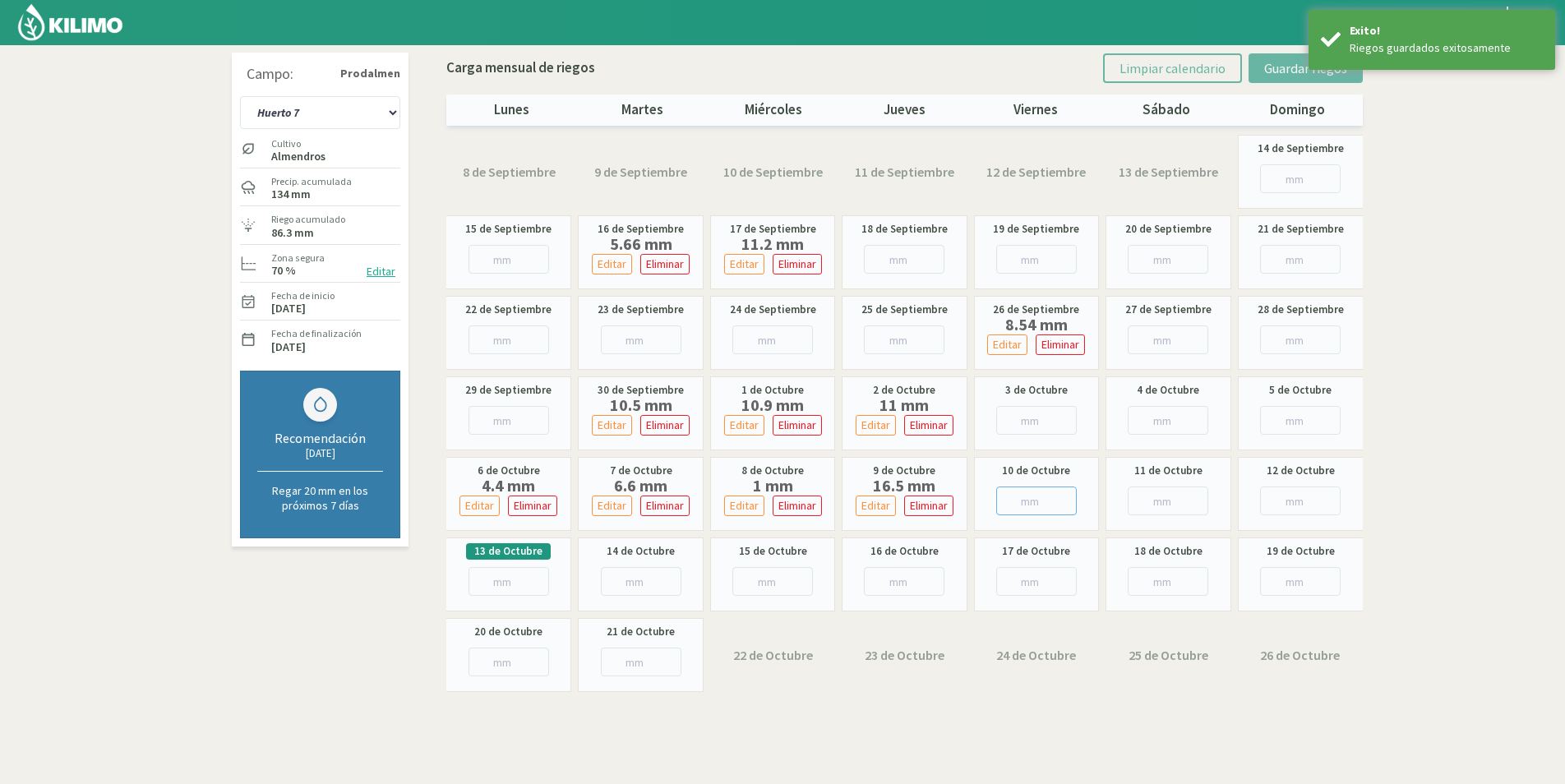
click at [1016, 496] on input "number" at bounding box center [1036, 501] width 80 height 28
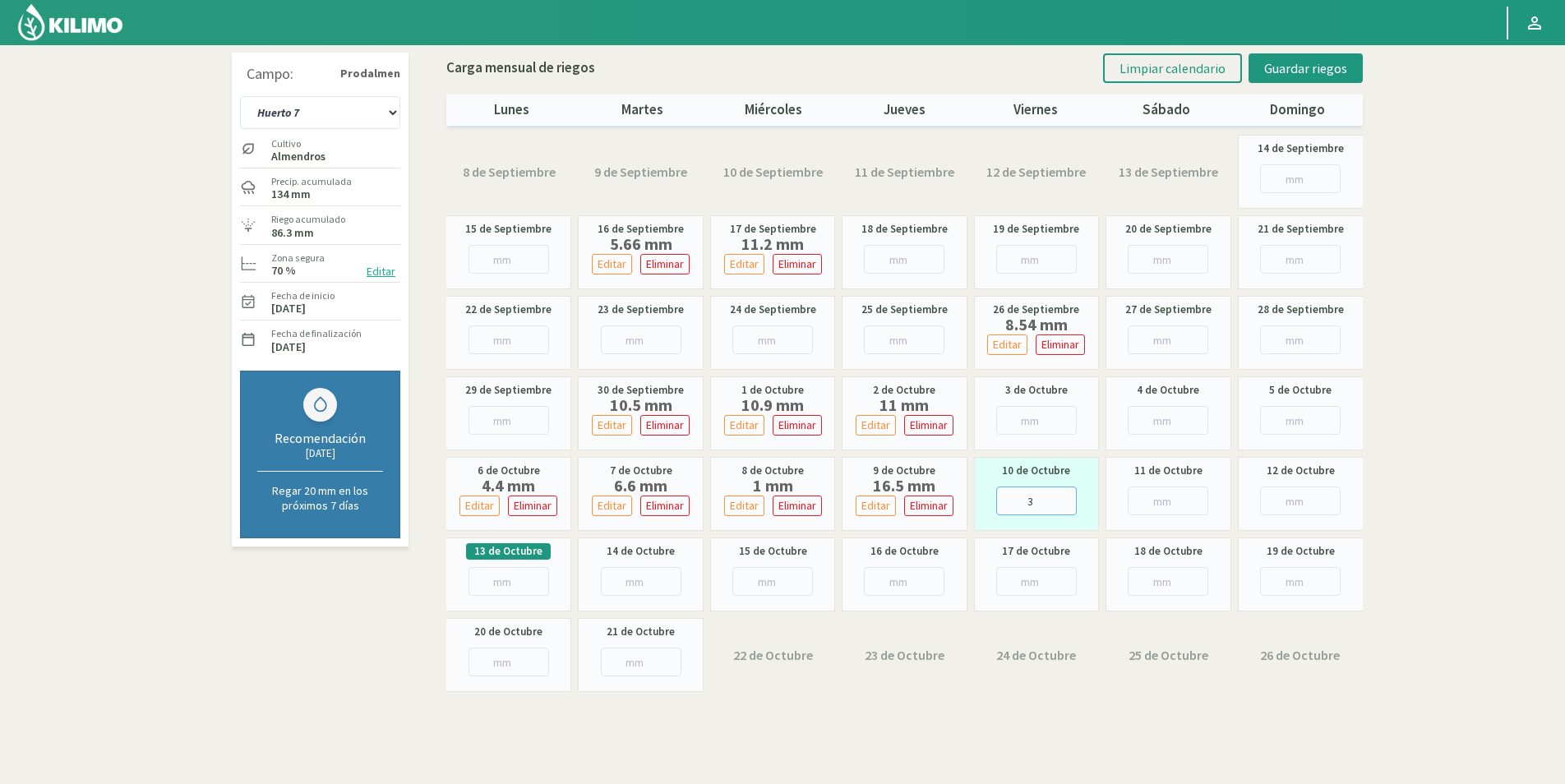
type input "37"
type input "37.2"
click at [1167, 505] on input "number" at bounding box center [1168, 501] width 80 height 28
type input "9"
type input "9.9"
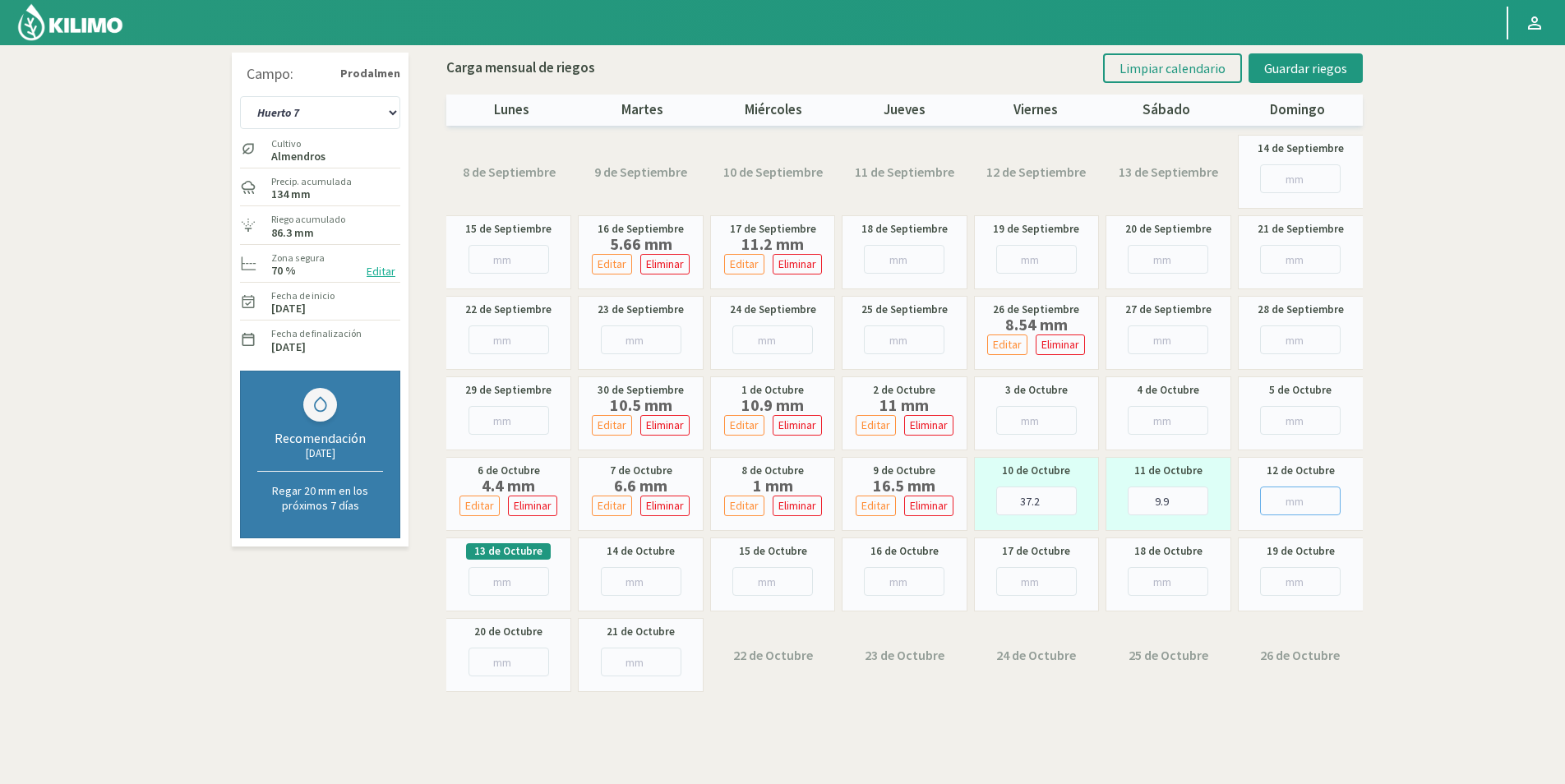
click at [1278, 493] on input "number" at bounding box center [1300, 501] width 80 height 28
click at [1330, 70] on span "Guardar riegos" at bounding box center [1305, 69] width 83 height 17
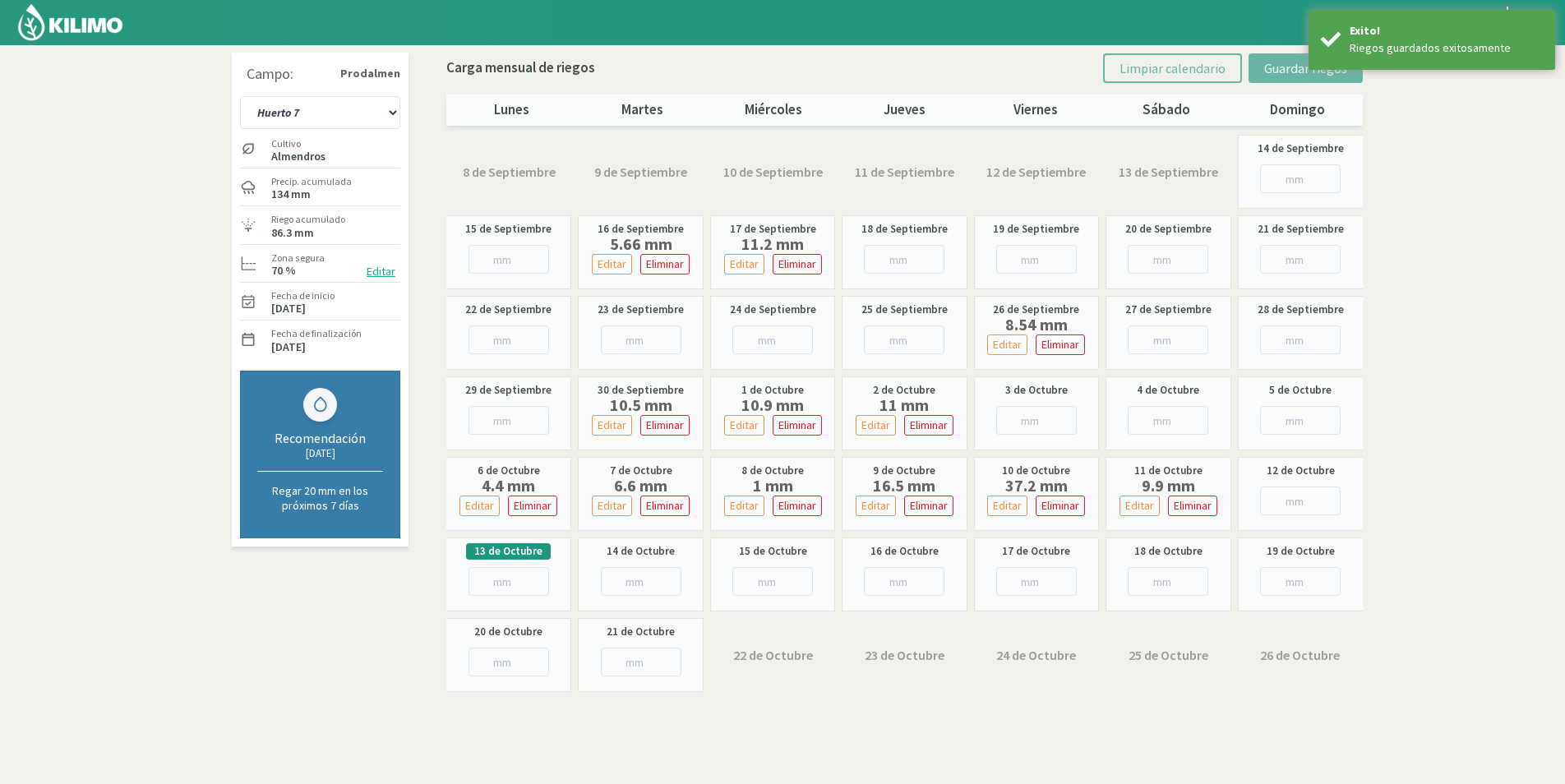
click at [111, 37] on img at bounding box center [70, 22] width 108 height 39
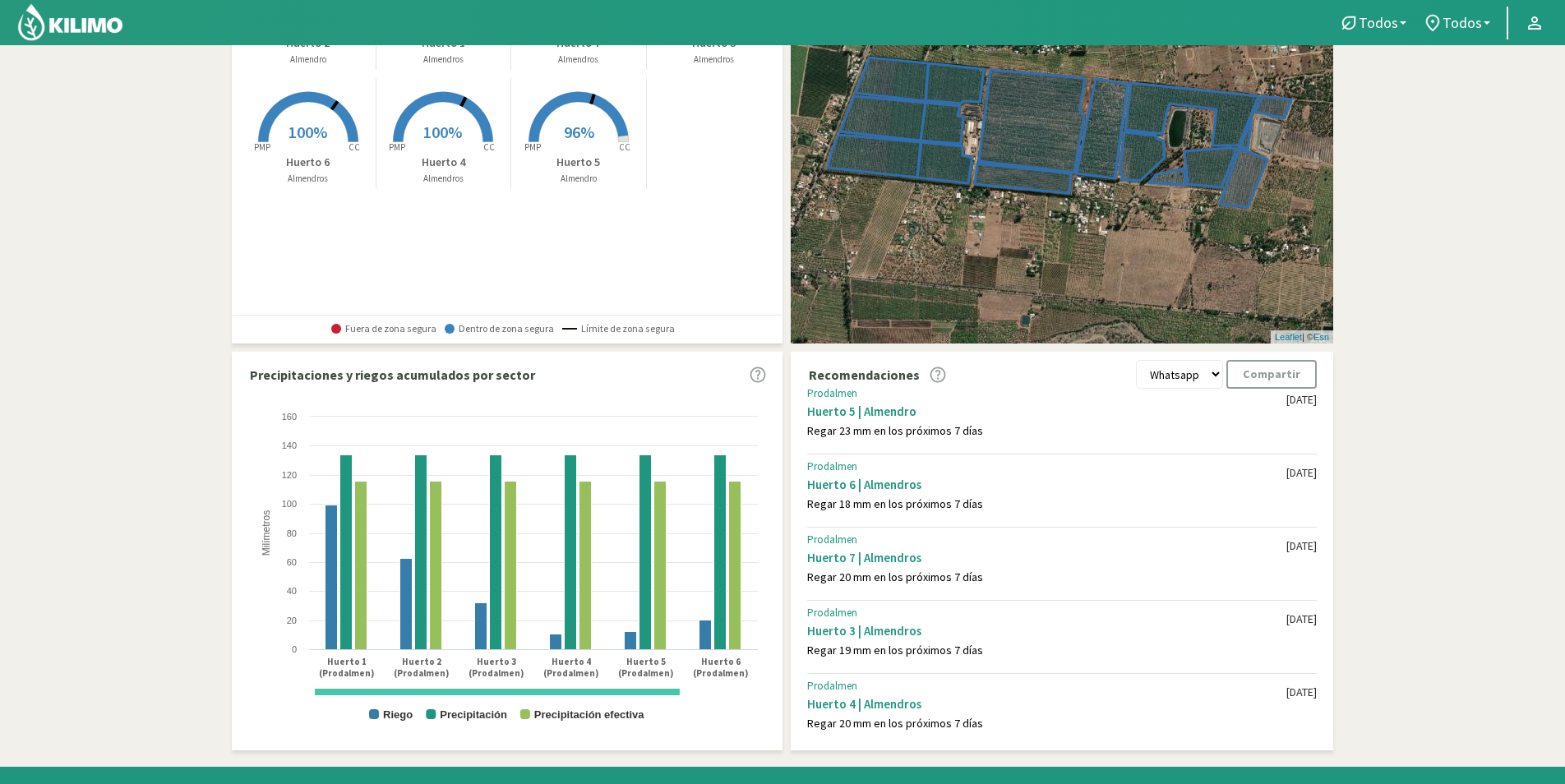
scroll to position [164, 0]
